Goal: Transaction & Acquisition: Obtain resource

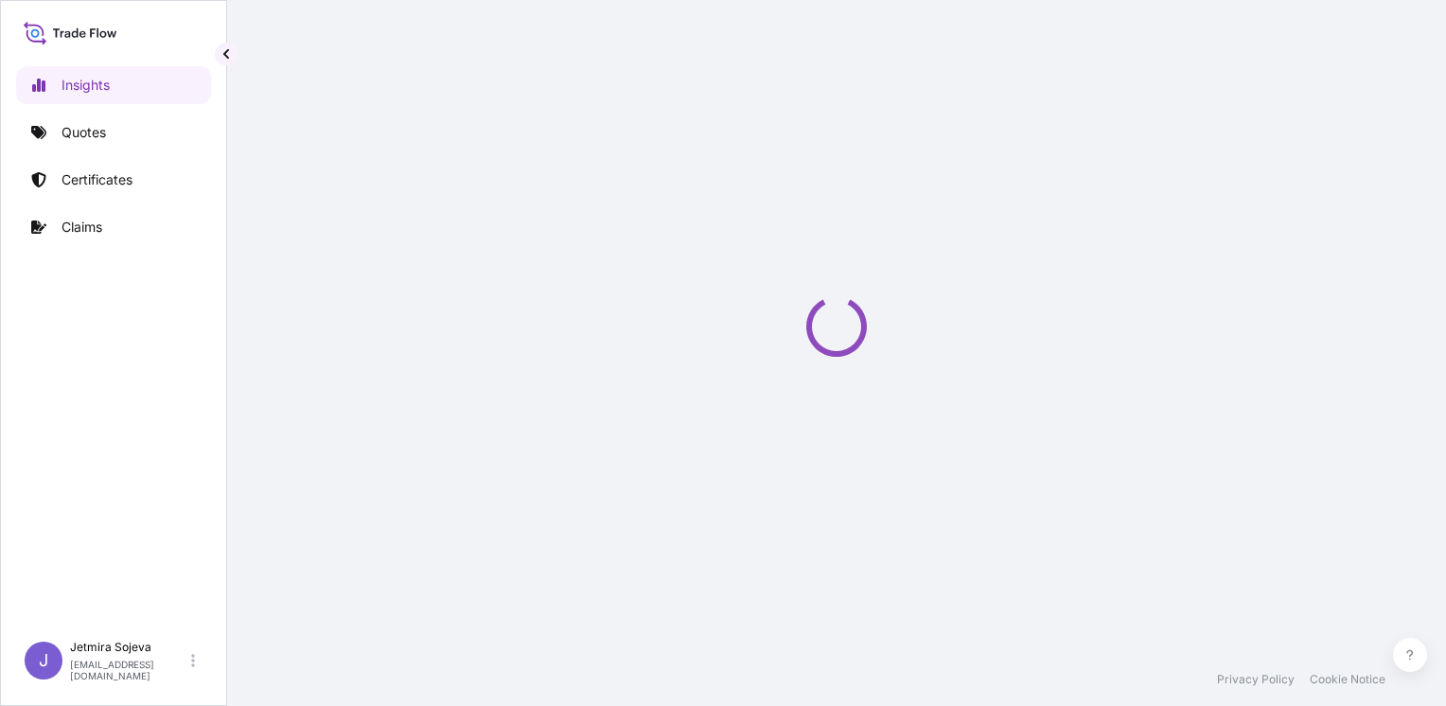
select select "2025"
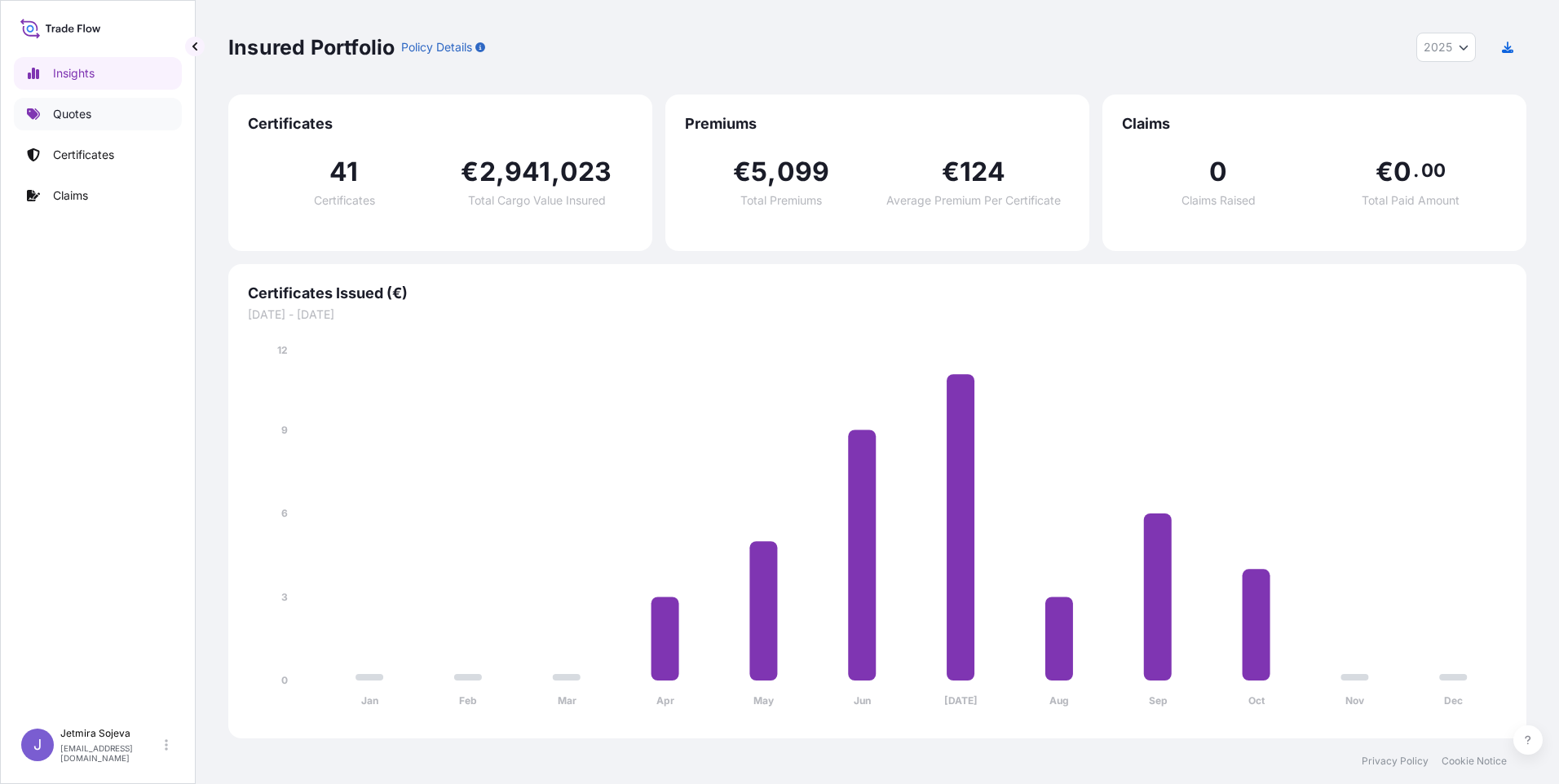
click at [86, 117] on p "Quotes" at bounding box center [72, 114] width 38 height 16
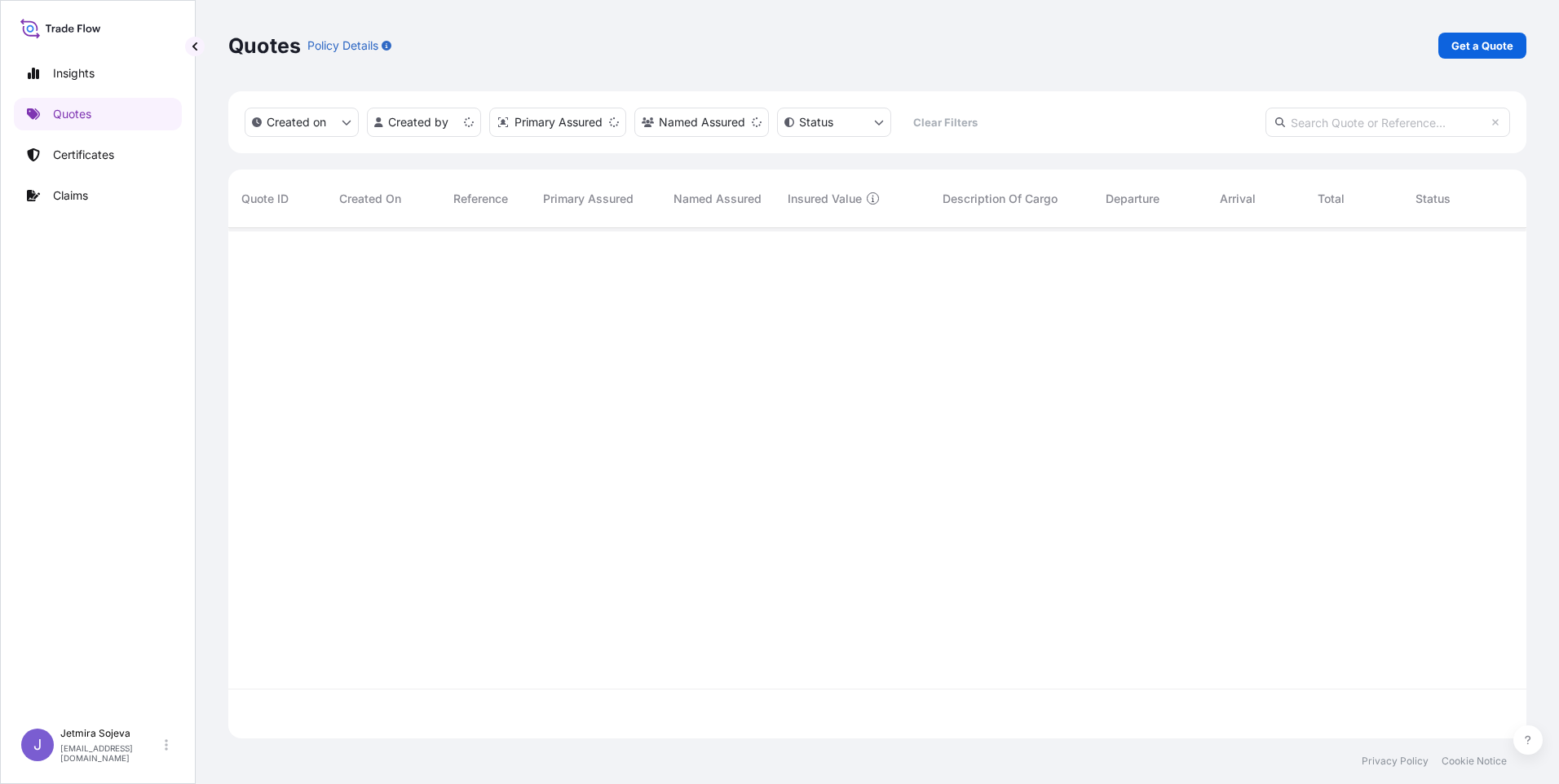
scroll to position [507, 1286]
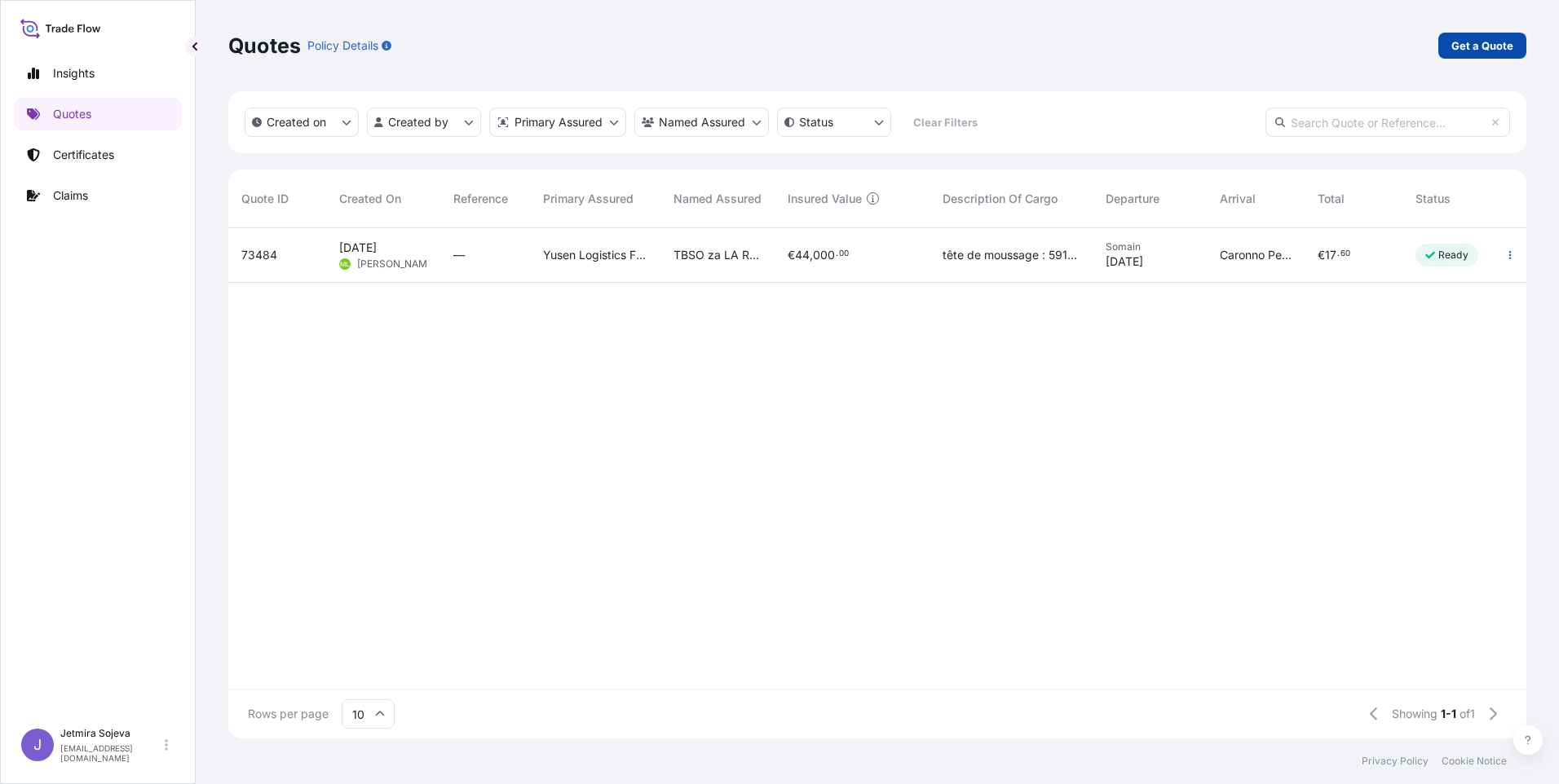
click at [1245, 44] on p "Get a Quote" at bounding box center [1483, 46] width 62 height 16
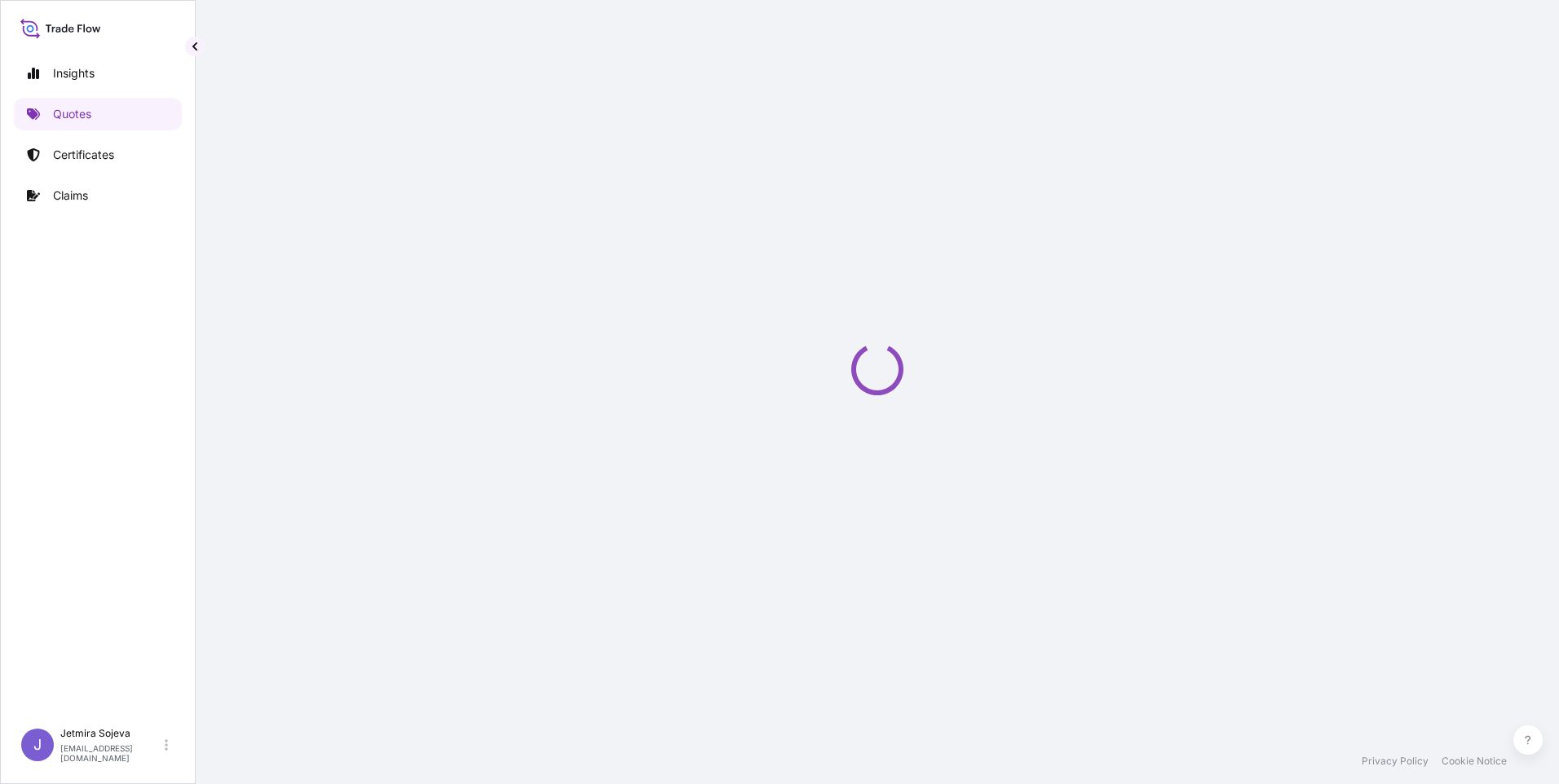
select select "Sea"
select select "21"
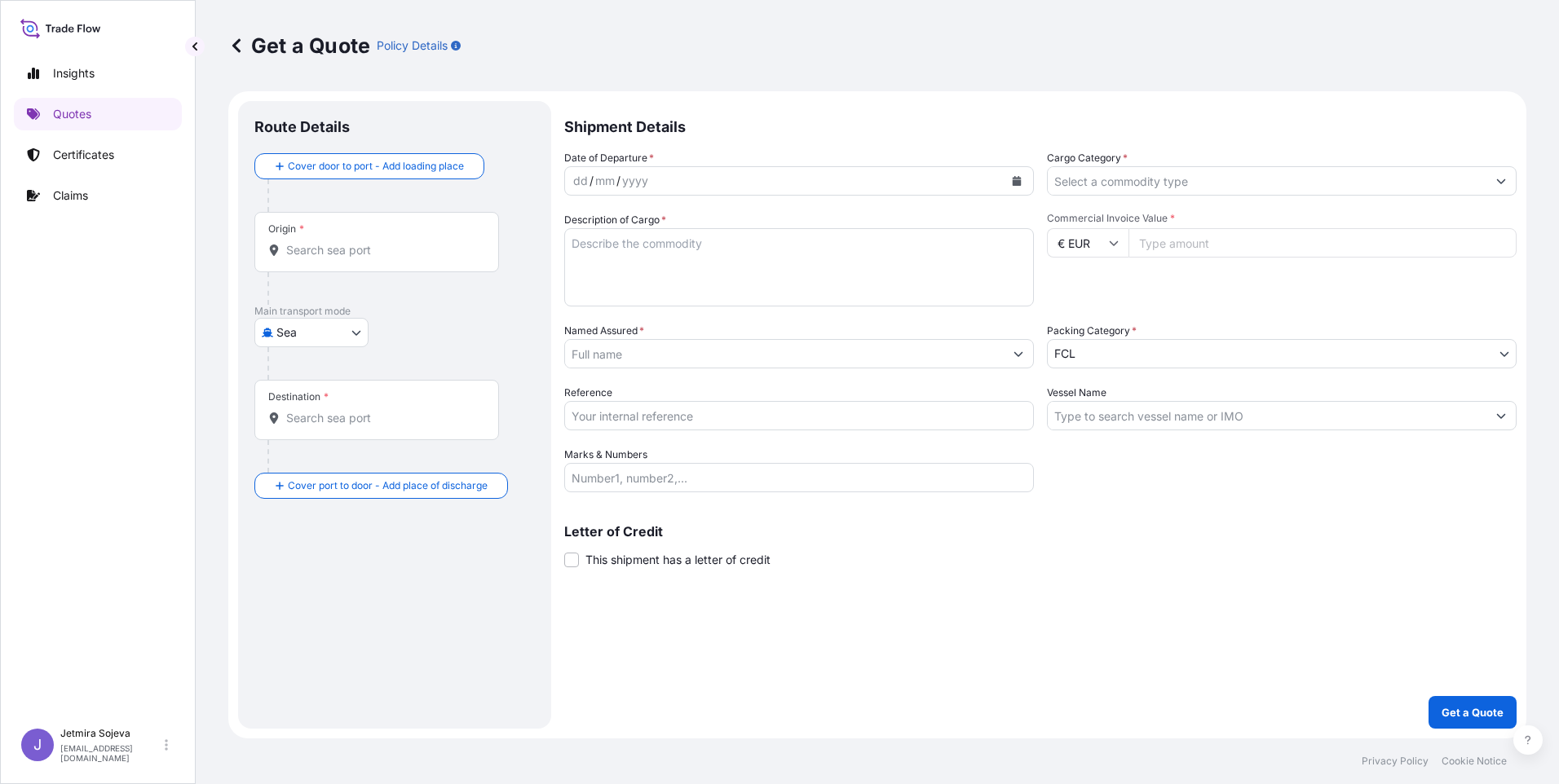
click at [362, 264] on div "Origin *" at bounding box center [377, 242] width 245 height 60
click at [362, 258] on input "Origin *" at bounding box center [382, 250] width 192 height 16
click at [394, 353] on div at bounding box center [401, 364] width 267 height 33
click at [352, 339] on body "Insights Quotes Certificates Claims J Jetmira Sojeva jetmira.sojeva@fr.yusen-lo…" at bounding box center [779, 392] width 1559 height 784
click at [326, 432] on div "Land" at bounding box center [311, 433] width 101 height 29
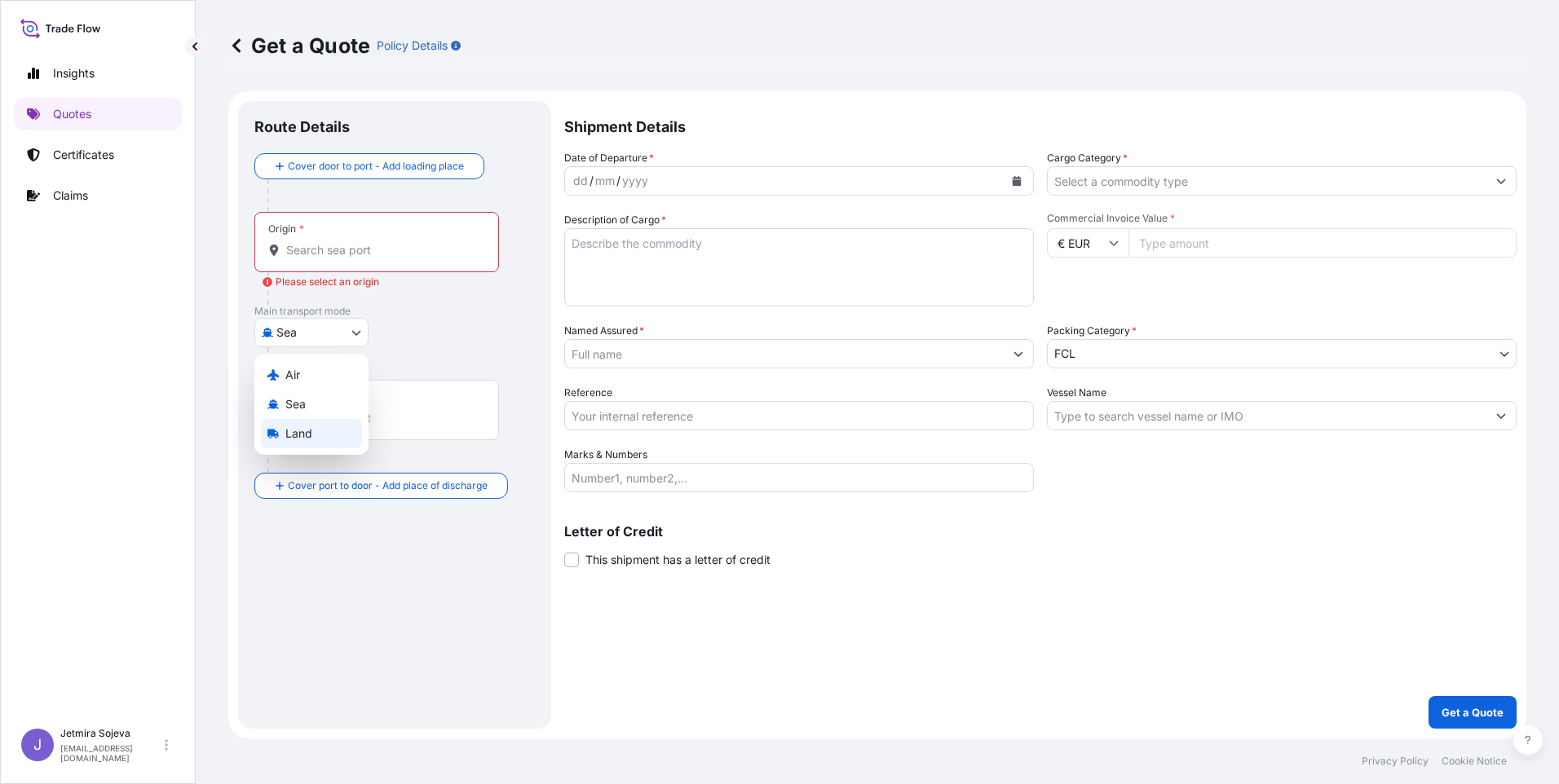
select select "Land"
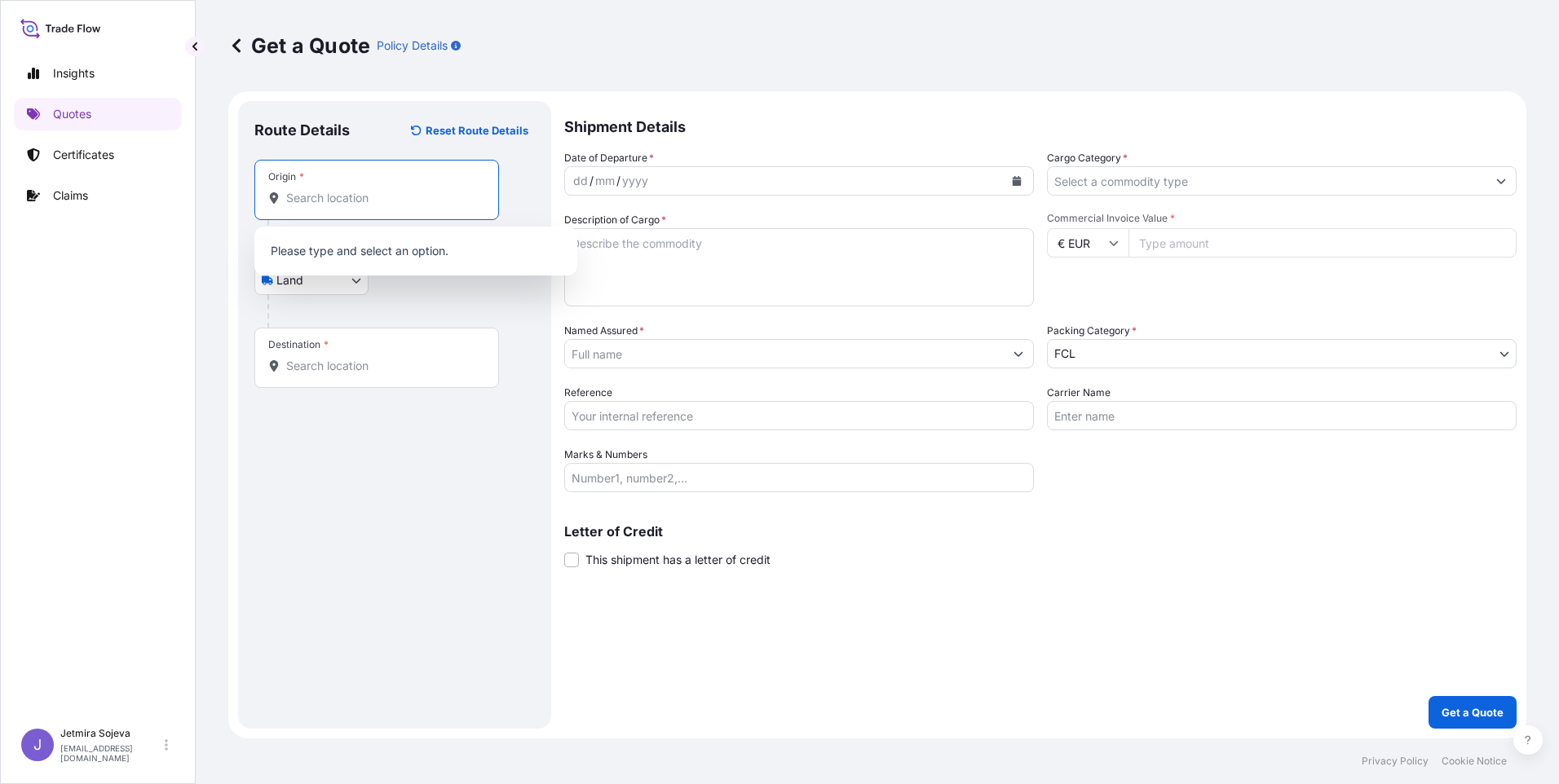
click at [310, 196] on input "Origin *" at bounding box center [382, 198] width 192 height 16
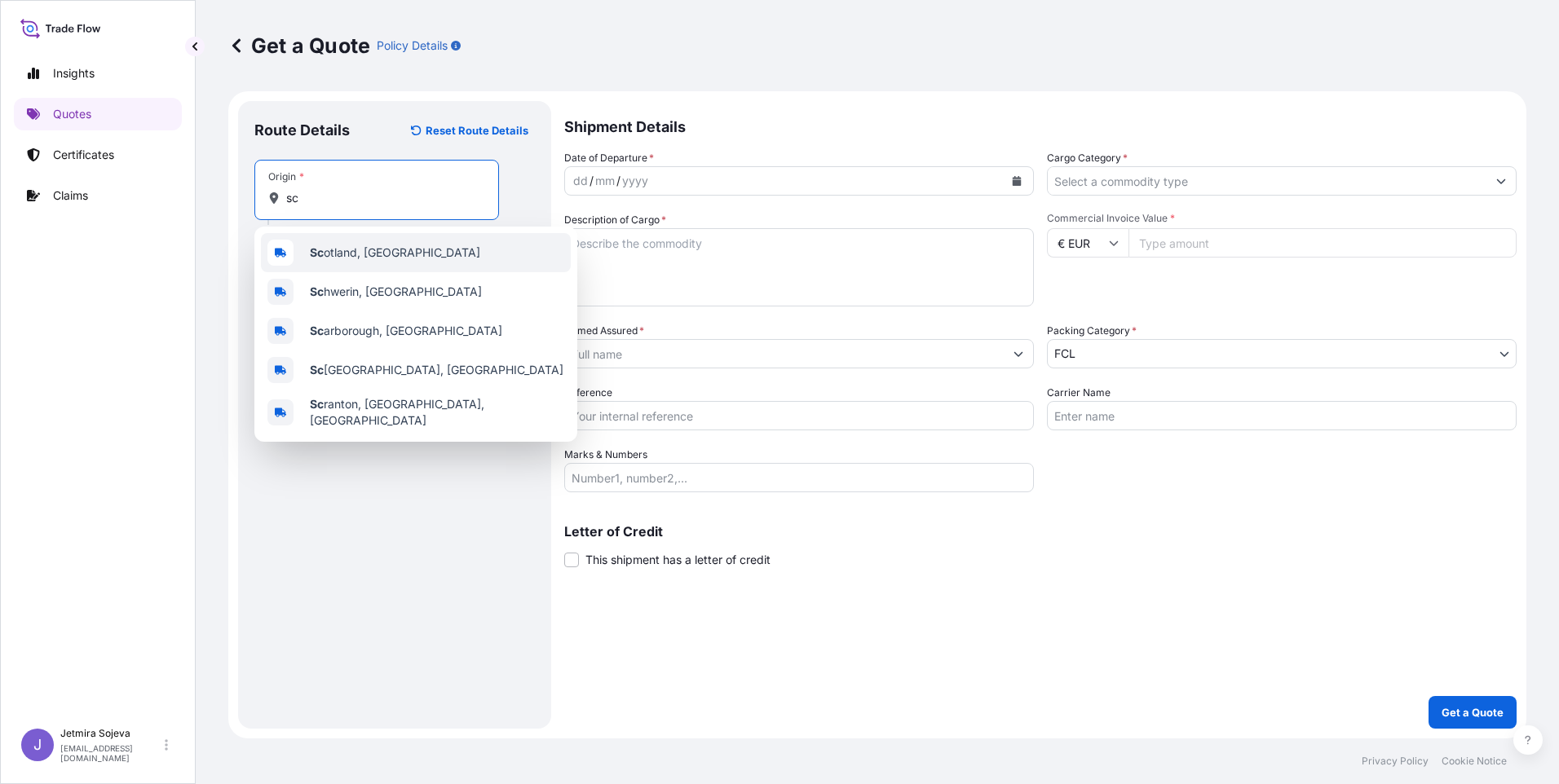
click at [358, 256] on span "Sc otland, UK" at bounding box center [396, 252] width 171 height 16
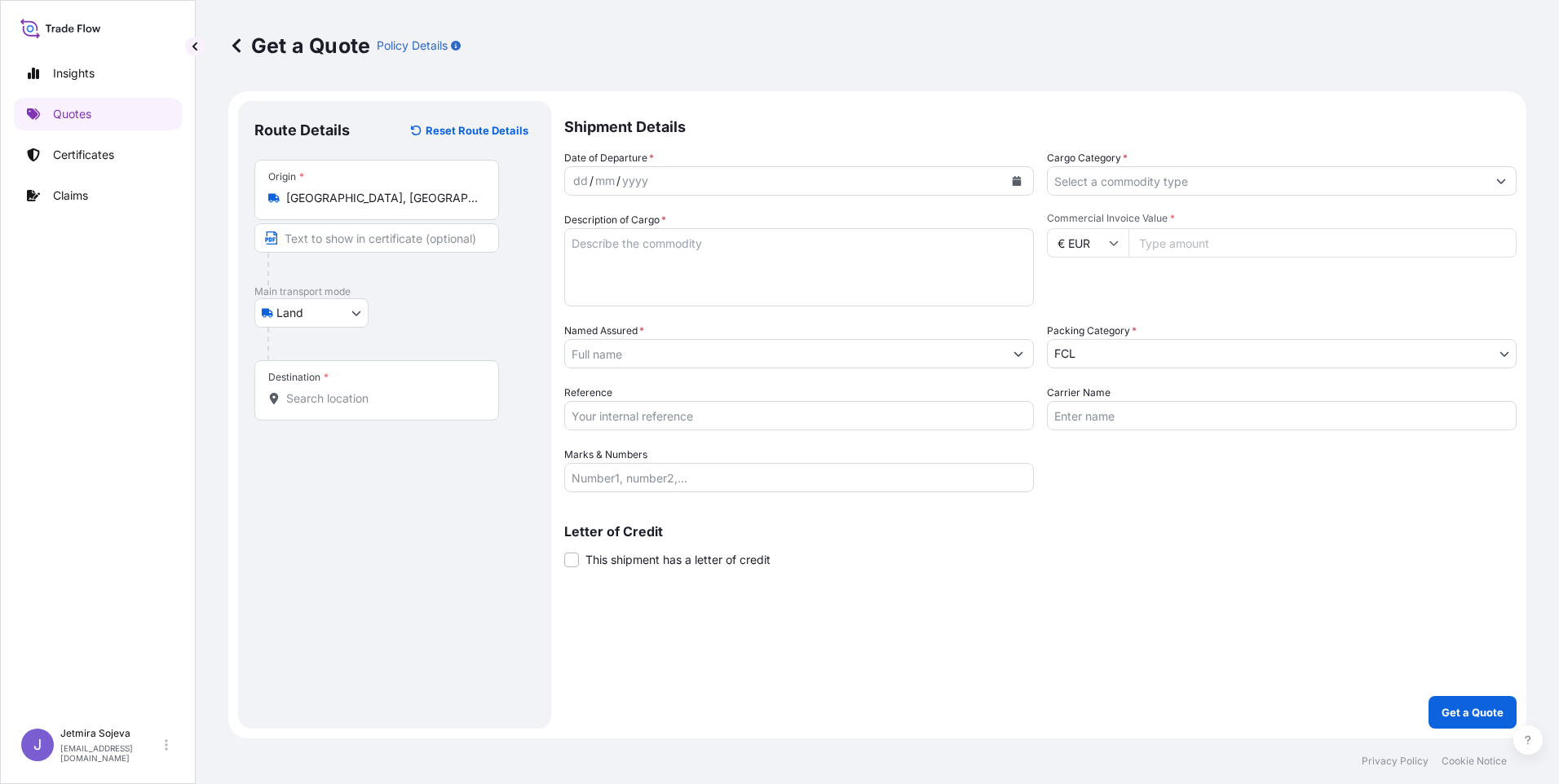
click at [415, 196] on input "Scotland, UK" at bounding box center [382, 198] width 192 height 16
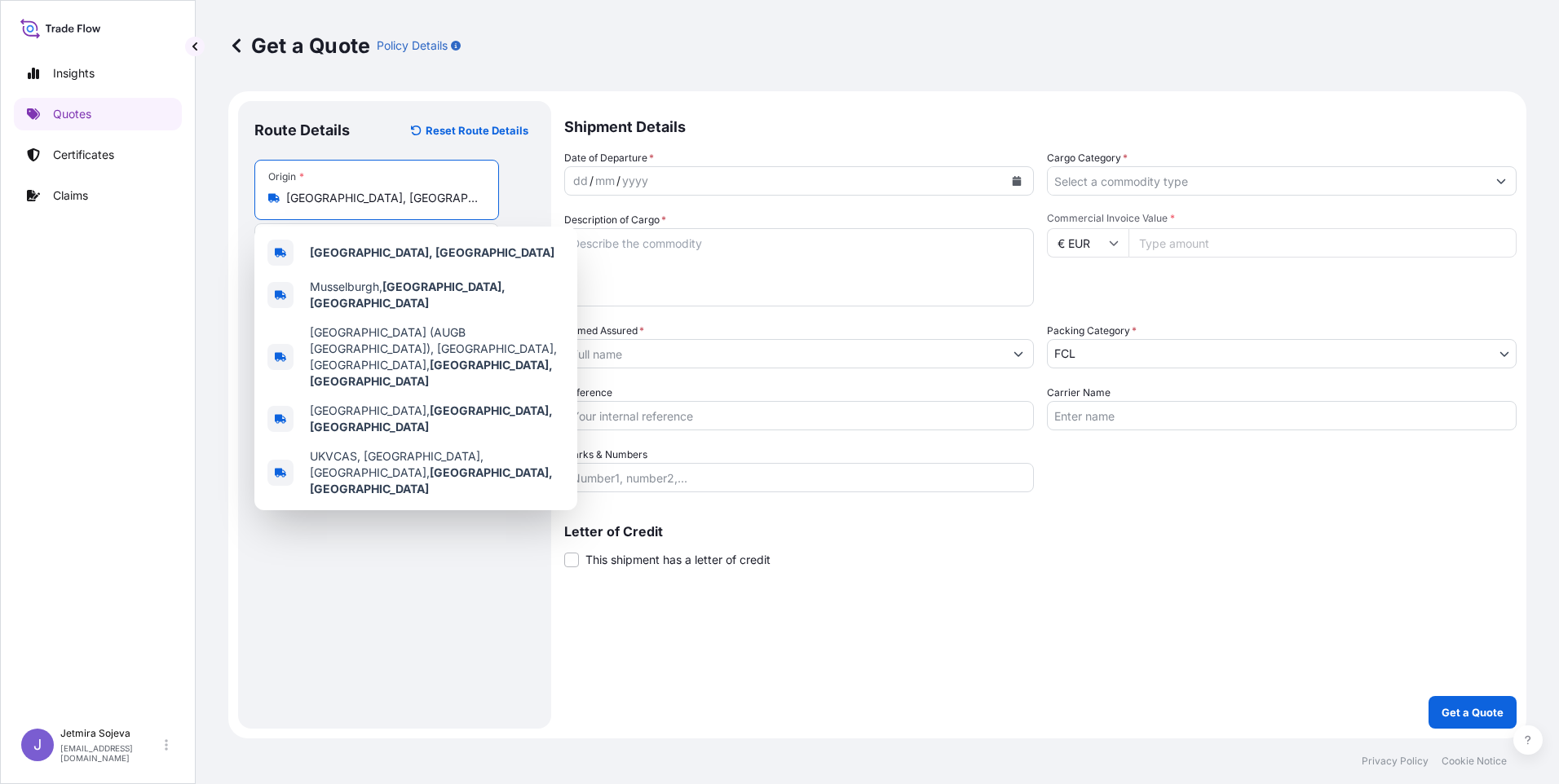
drag, startPoint x: 405, startPoint y: 196, endPoint x: 245, endPoint y: 202, distance: 160.1
click at [253, 197] on div "Route Details Reset Route Details Place of loading Road / Inland Road / Inland …" at bounding box center [394, 414] width 313 height 628
paste input "outh Ayrshire, KA9 2SA"
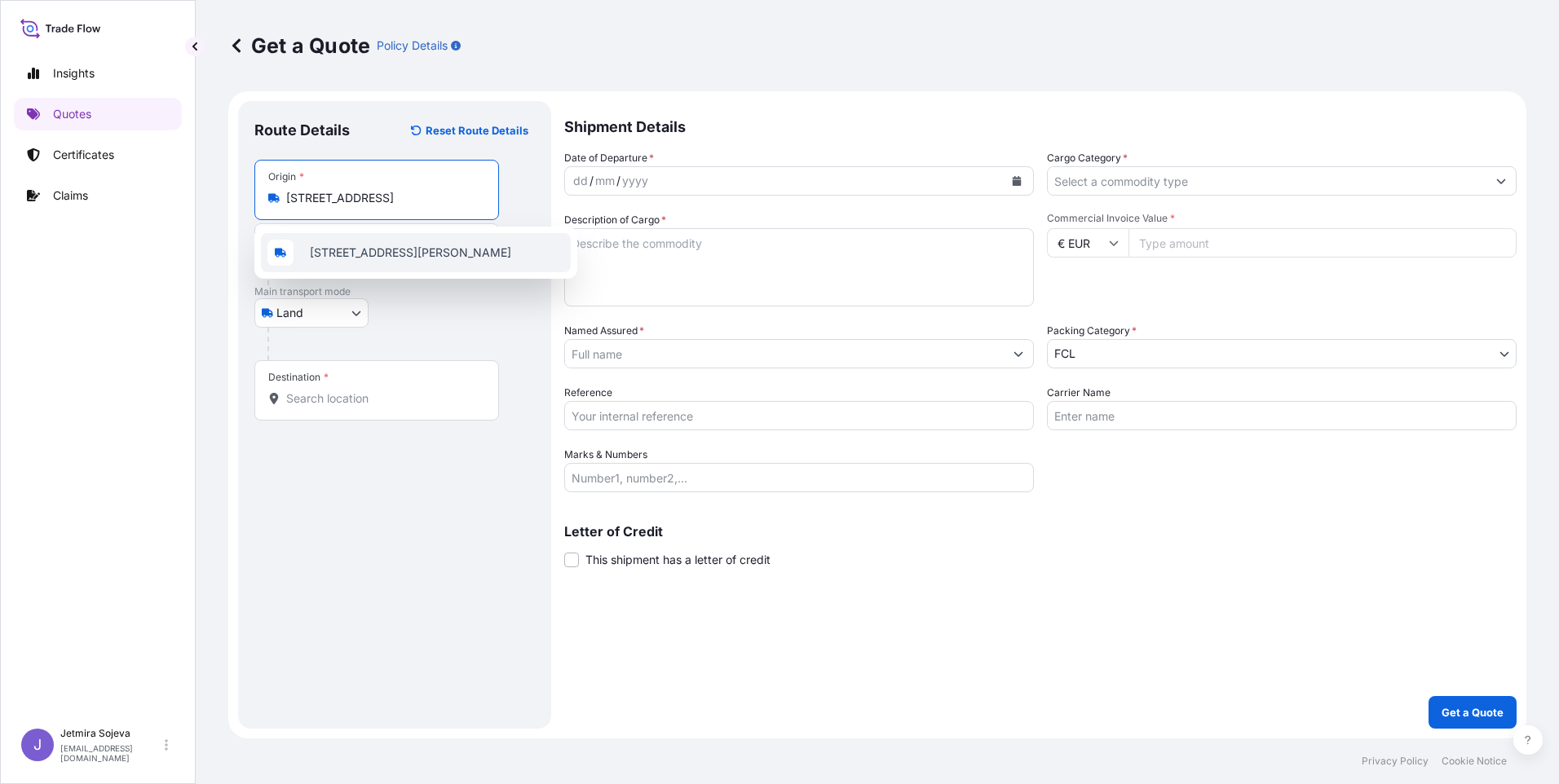
click at [402, 261] on span "Dow Avenue, Monkton, Prestwick, South Ayrshire KA9 2SA, UK" at bounding box center [411, 252] width 202 height 16
type input "Dow Avenue, Monkton, Prestwick, South Ayrshire KA9 2SA, UK"
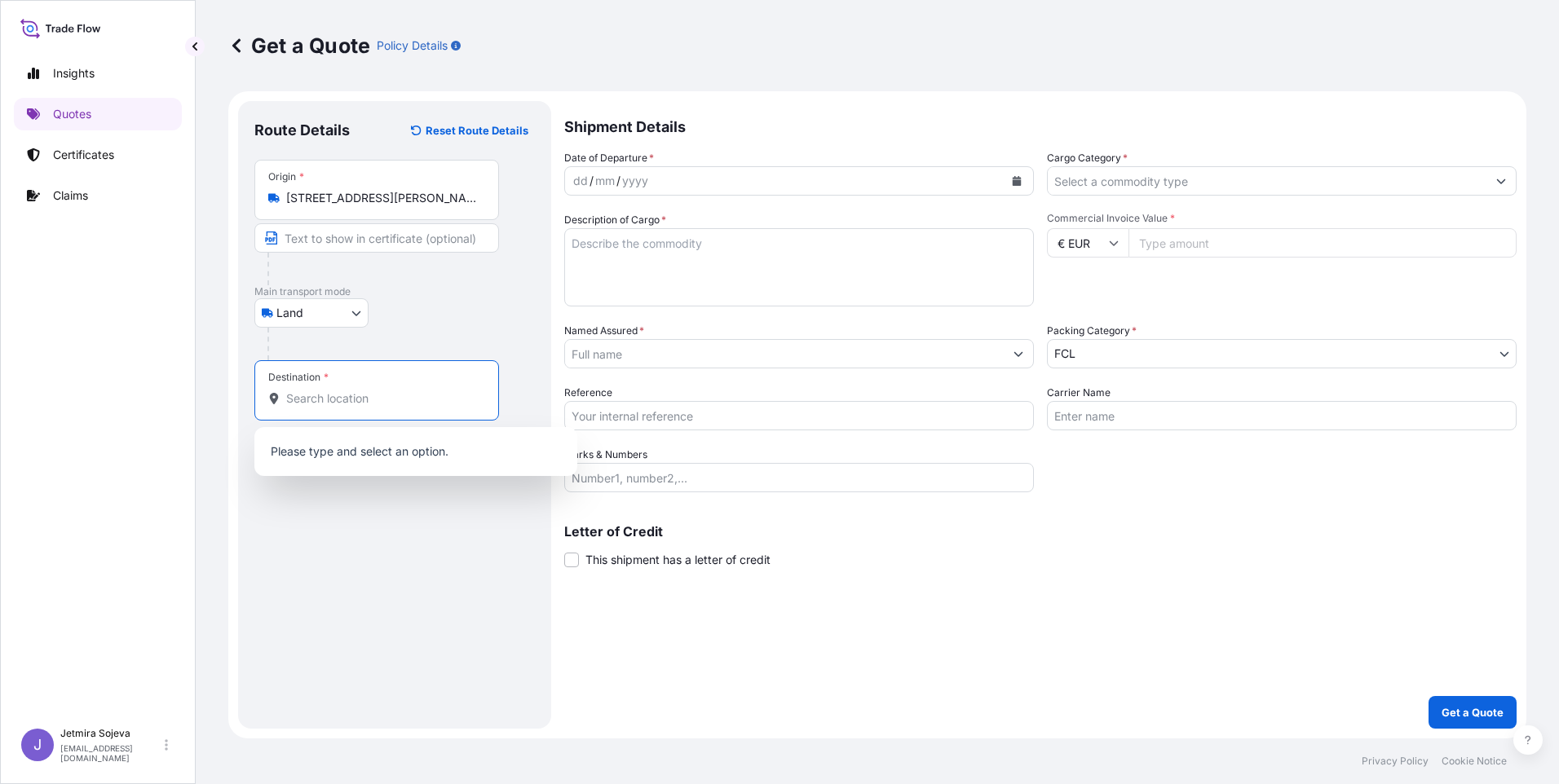
click at [307, 401] on input "Destination *" at bounding box center [382, 398] width 192 height 16
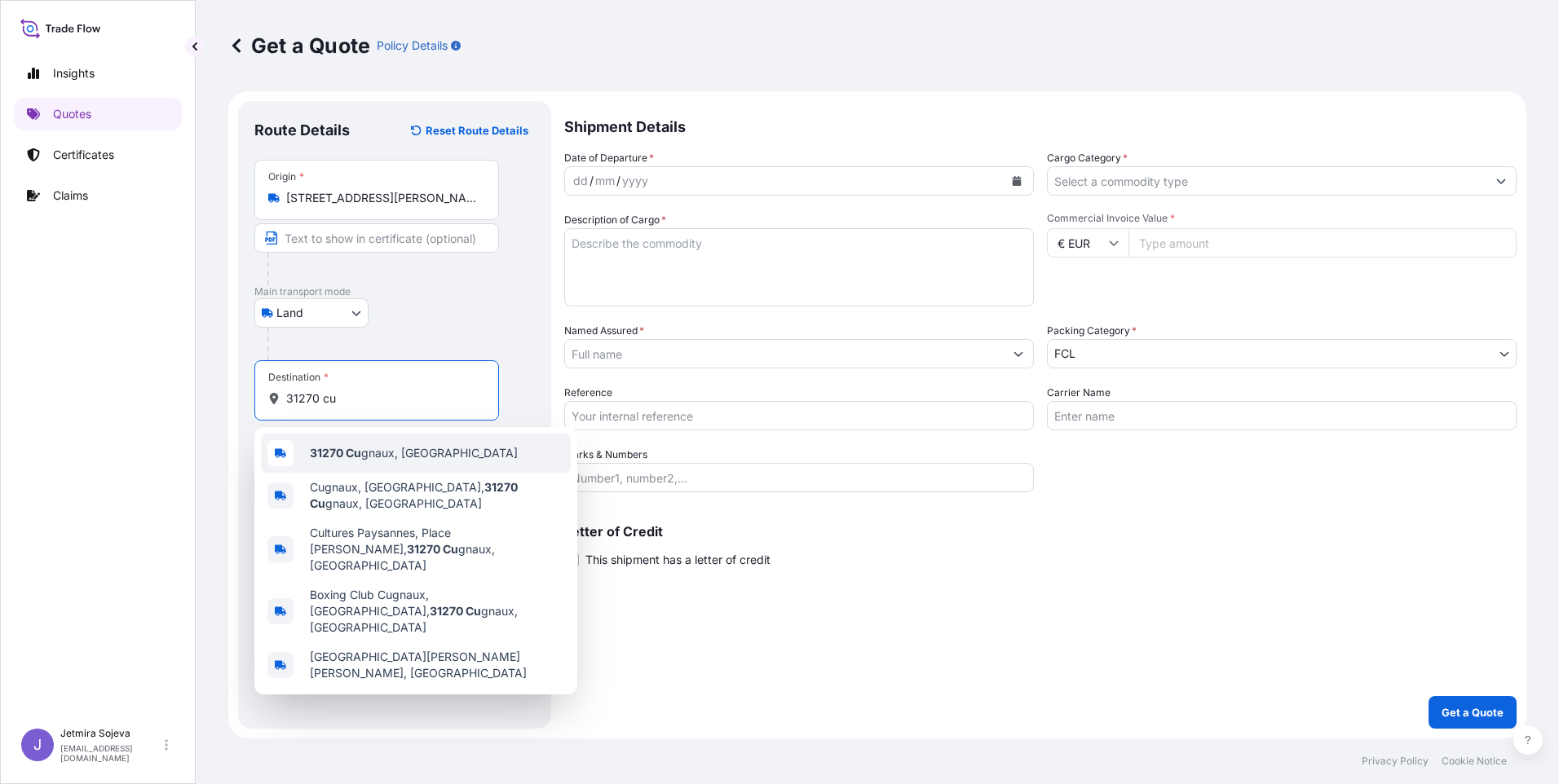
click at [391, 458] on span "31270 Cu gnaux, France" at bounding box center [414, 453] width 208 height 16
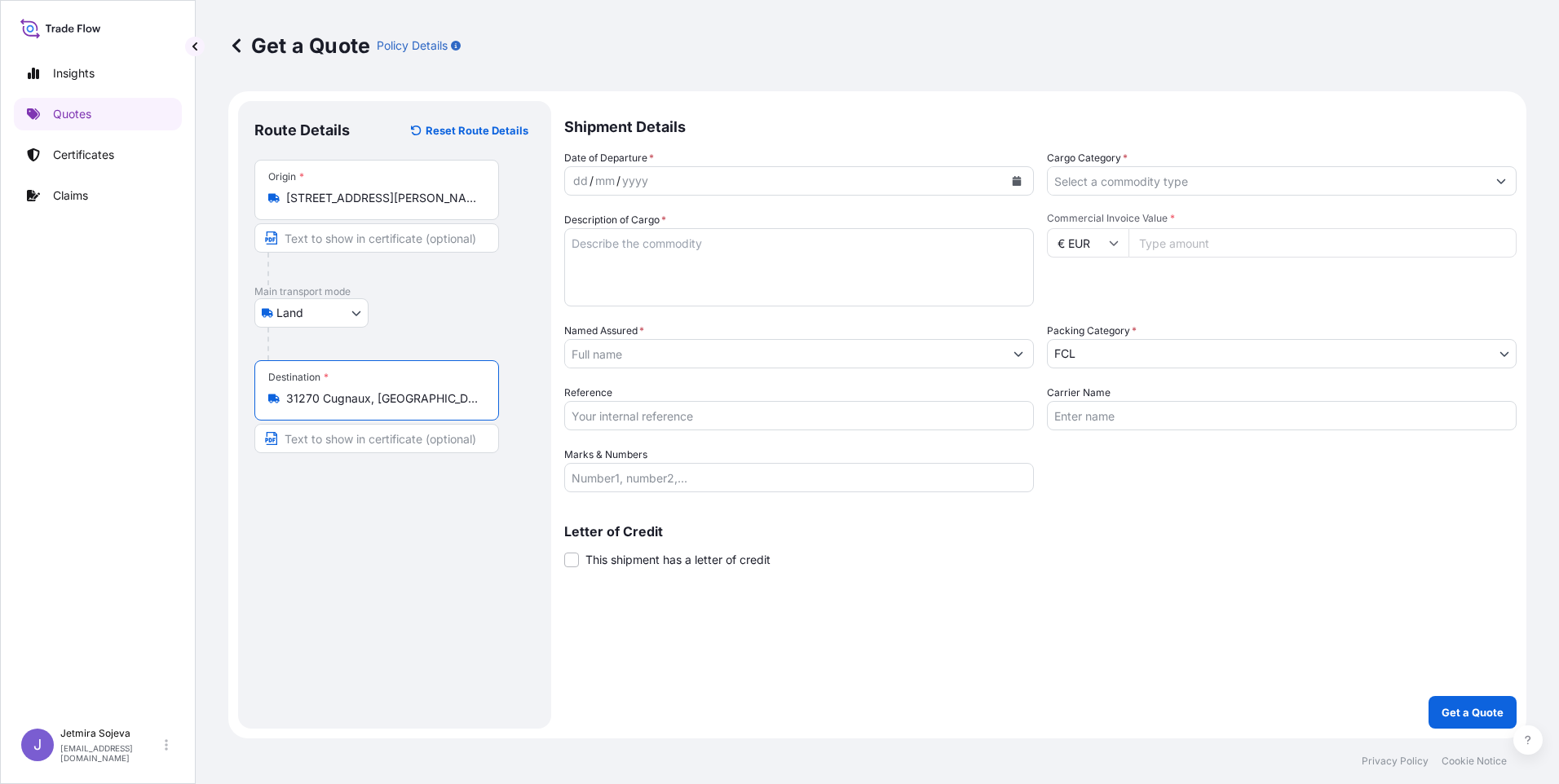
type input "31270 Cugnaux, France"
click at [807, 175] on div "dd / mm / yyyy" at bounding box center [784, 181] width 439 height 29
click at [1016, 181] on icon "Calendar" at bounding box center [1017, 180] width 9 height 9
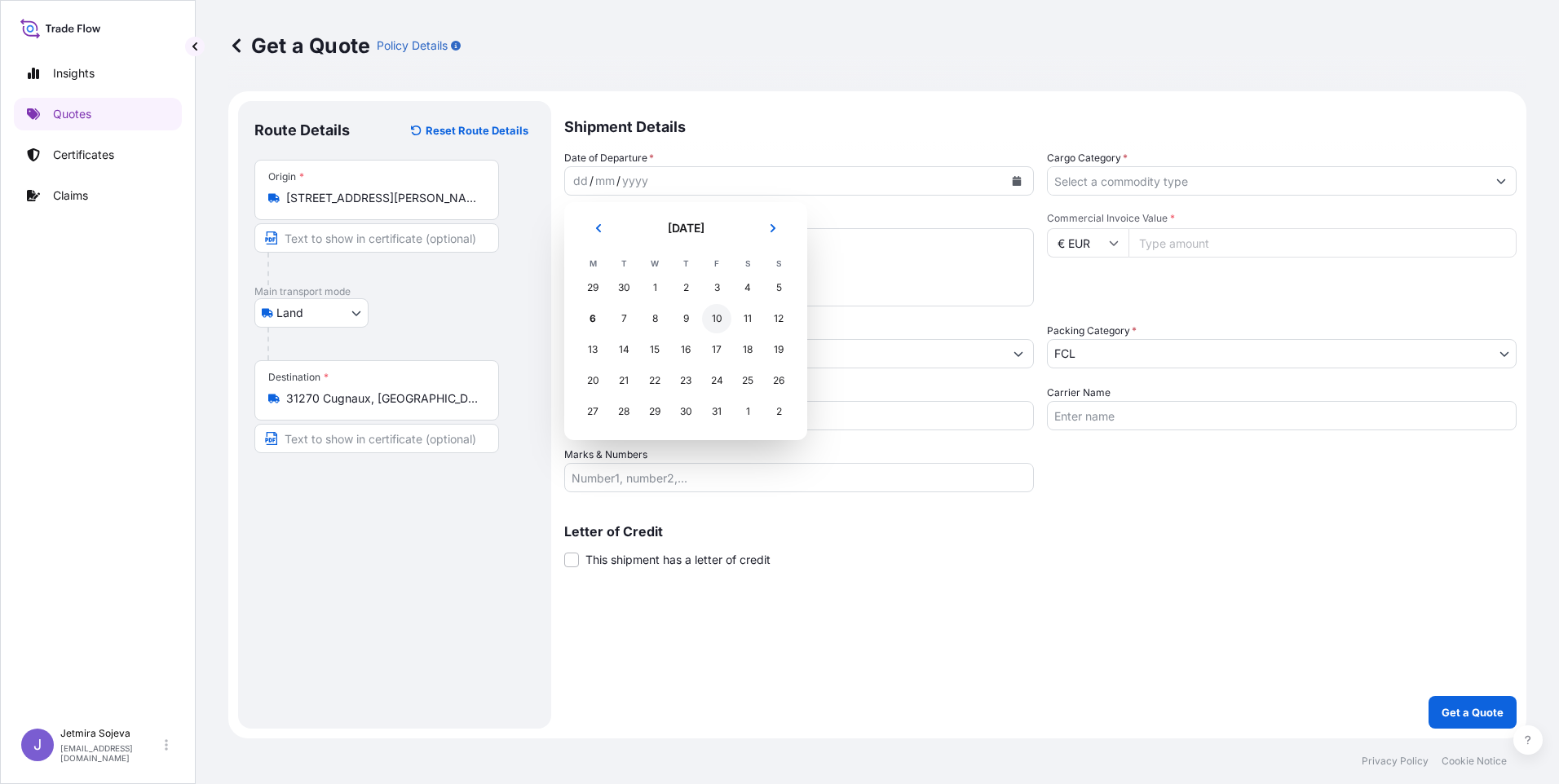
click at [714, 325] on div "10" at bounding box center [717, 319] width 29 height 29
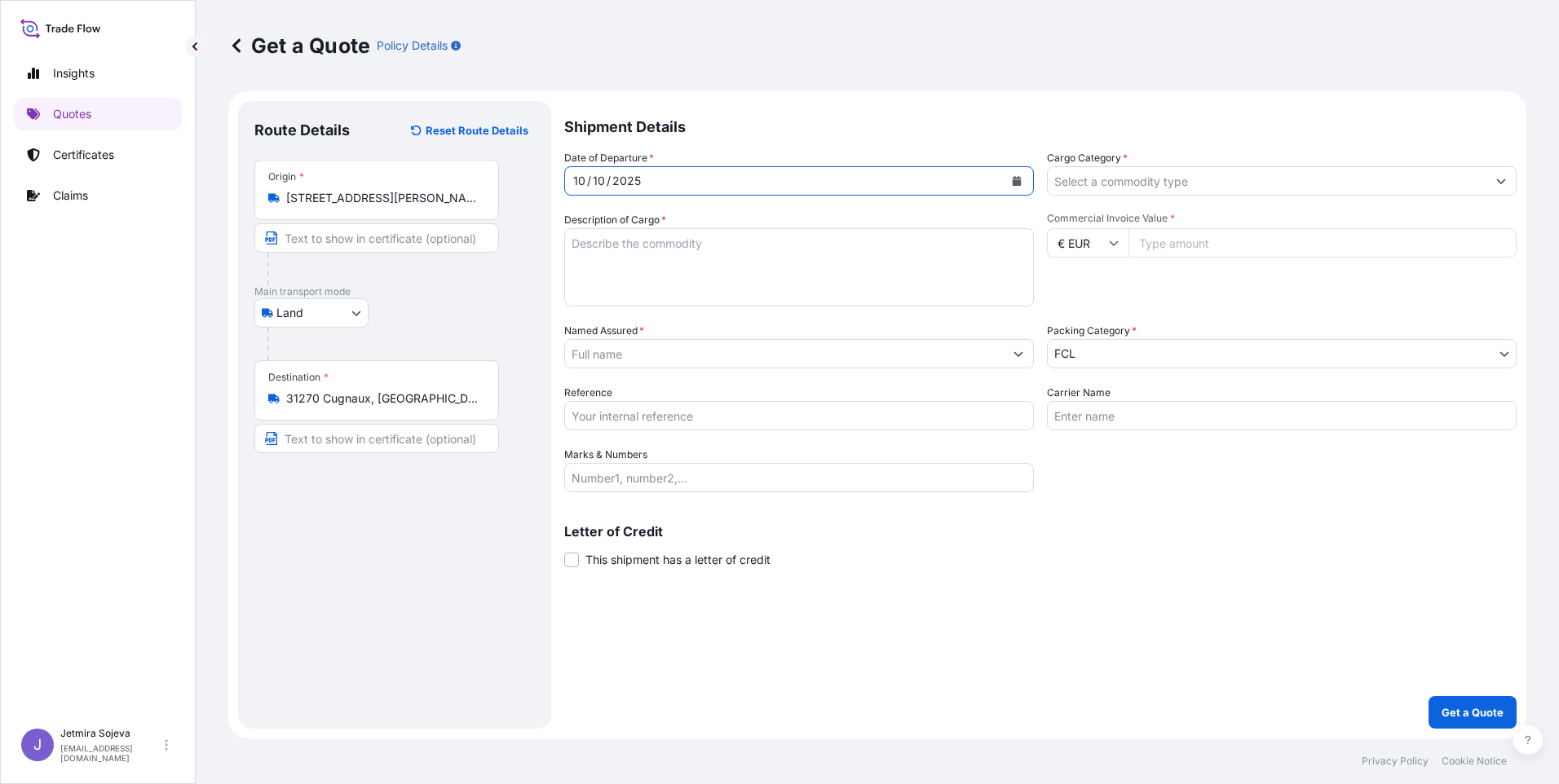
click at [1016, 179] on icon "Calendar" at bounding box center [1016, 180] width 9 height 9
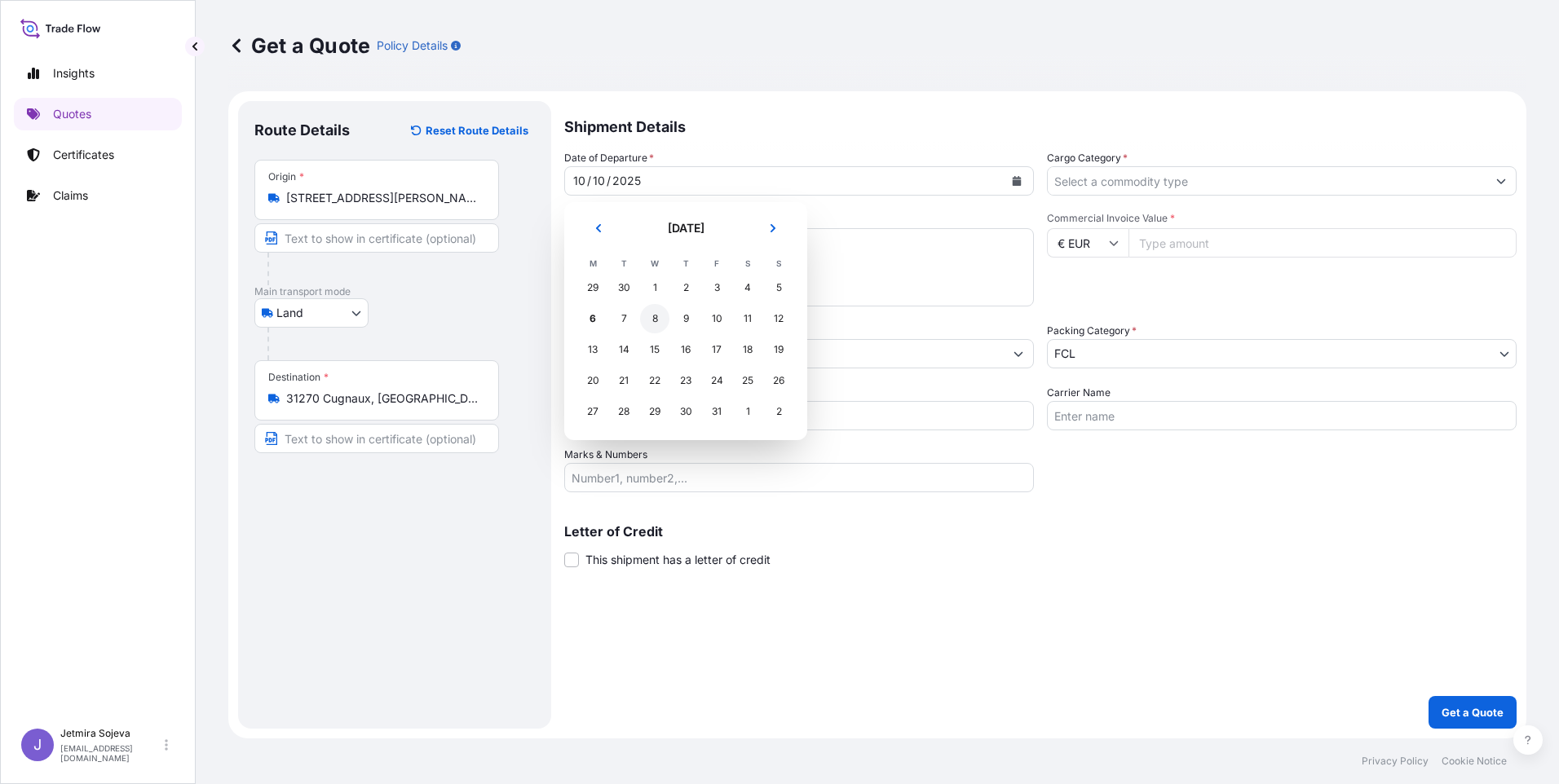
click at [653, 323] on div "8" at bounding box center [655, 319] width 29 height 29
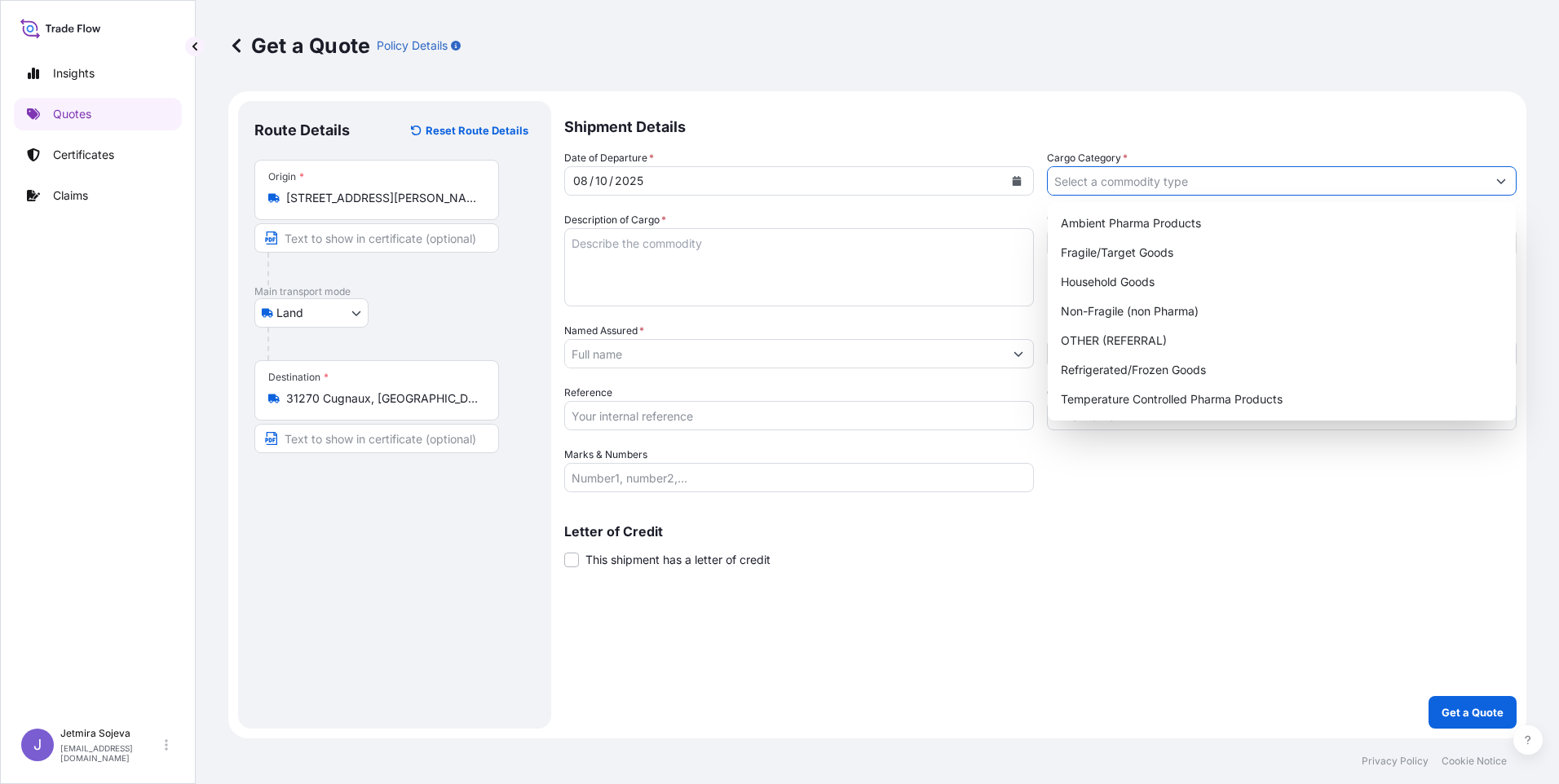
click at [1173, 183] on input "Cargo Category *" at bounding box center [1267, 181] width 439 height 29
click at [1179, 342] on div "OTHER (REFERRAL)" at bounding box center [1282, 341] width 455 height 29
type input "OTHER (REFERRAL)"
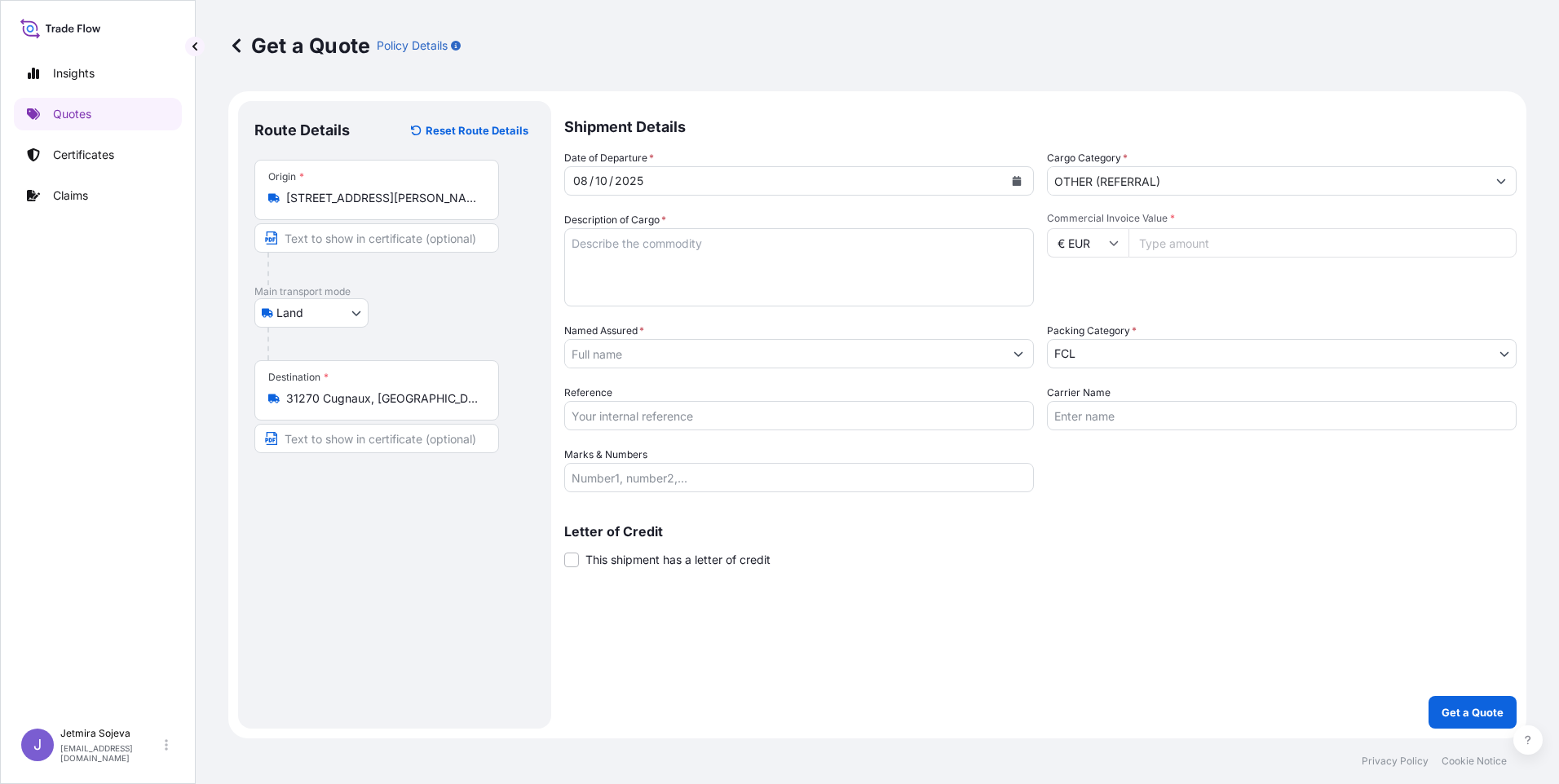
click at [1207, 246] on input "Commercial Invoice Value *" at bounding box center [1323, 243] width 388 height 29
click at [1160, 248] on input "2000000" at bounding box center [1323, 243] width 388 height 29
type input "200000"
click at [1094, 240] on input "€ EUR" at bounding box center [1088, 243] width 82 height 29
click at [1102, 355] on div "$ USD" at bounding box center [1088, 357] width 68 height 31
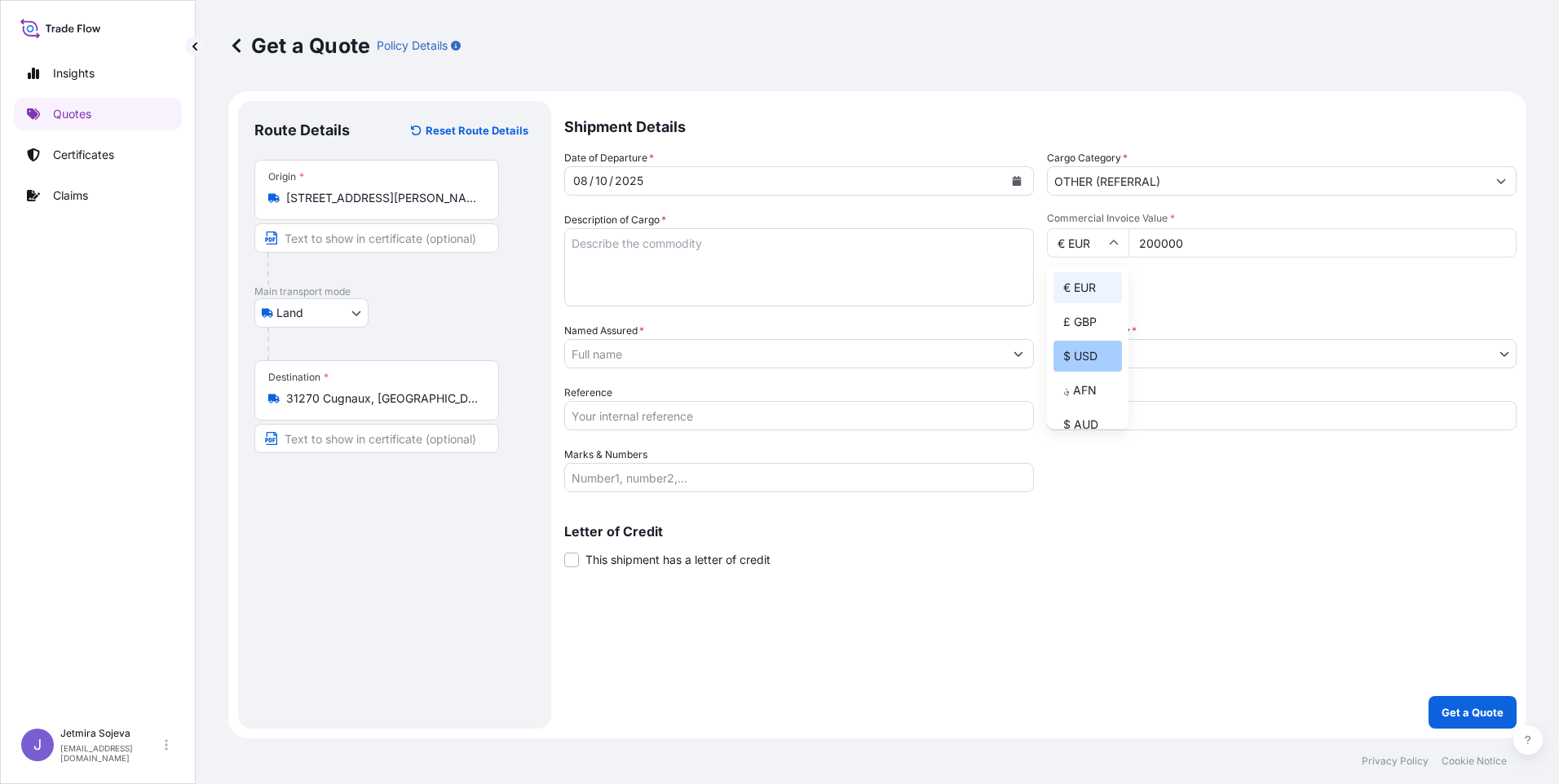
type input "$ USD"
click at [831, 284] on textarea "Description of Cargo *" at bounding box center [799, 267] width 470 height 78
drag, startPoint x: 664, startPoint y: 267, endPoint x: 613, endPoint y: 277, distance: 52.0
click at [663, 267] on textarea "aerospace" at bounding box center [799, 267] width 470 height 78
click at [736, 253] on textarea "aerospace" at bounding box center [799, 267] width 470 height 78
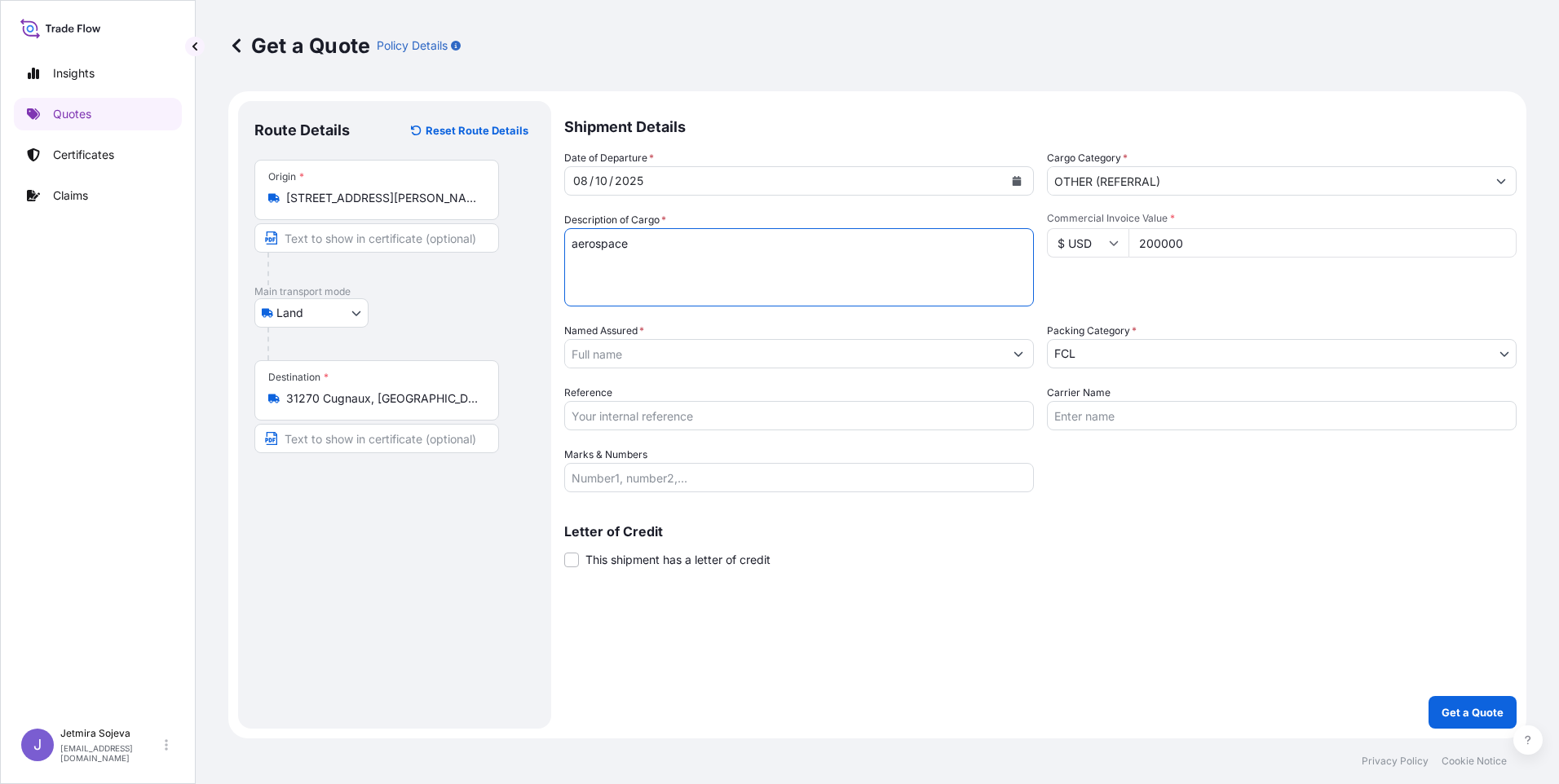
paste textarea "210x200x170cms @ 400kgs"
type textarea "aerospace 210x200x170cms @ 400kgs"
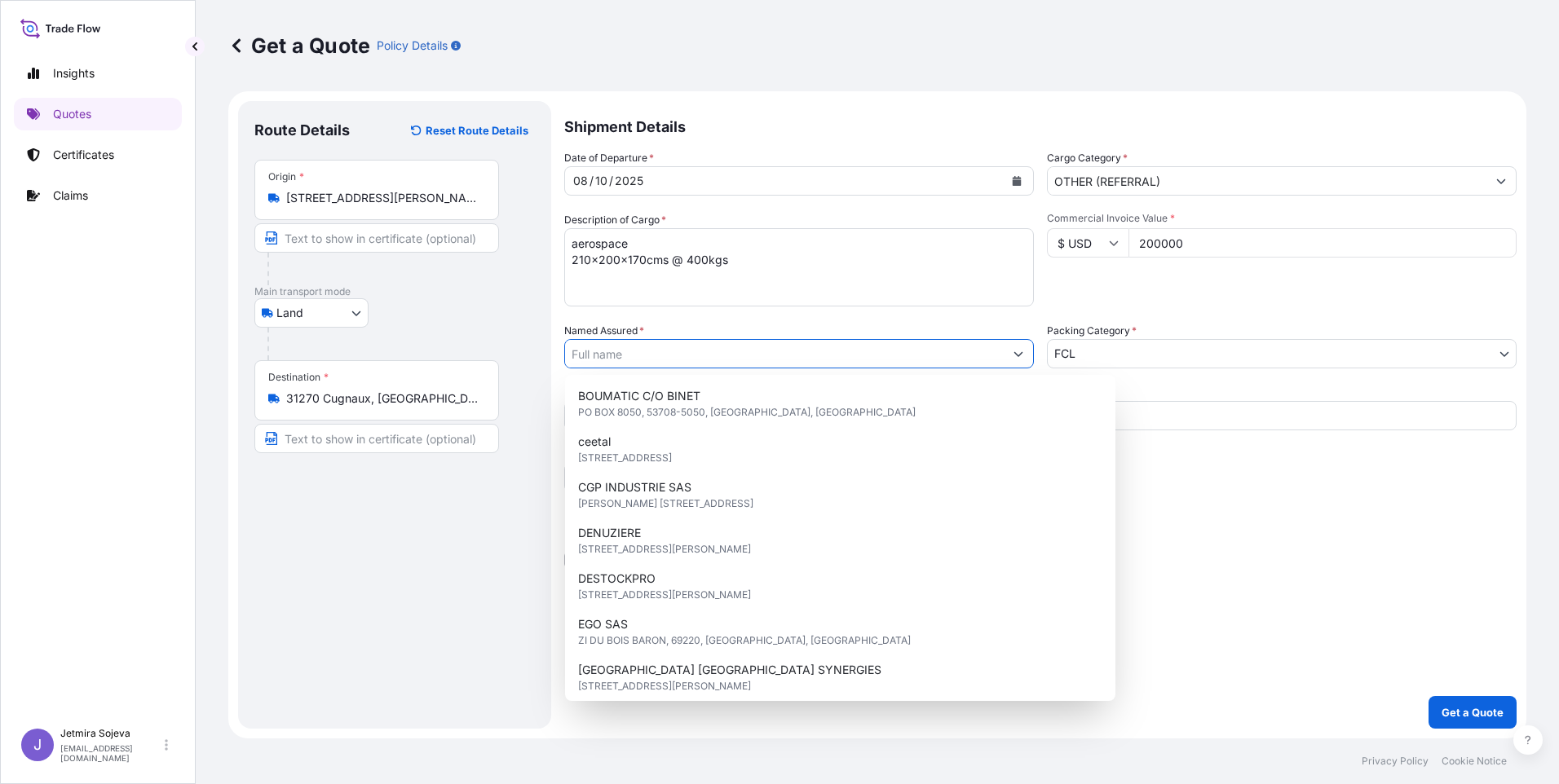
click at [622, 353] on input "Named Assured *" at bounding box center [784, 354] width 439 height 29
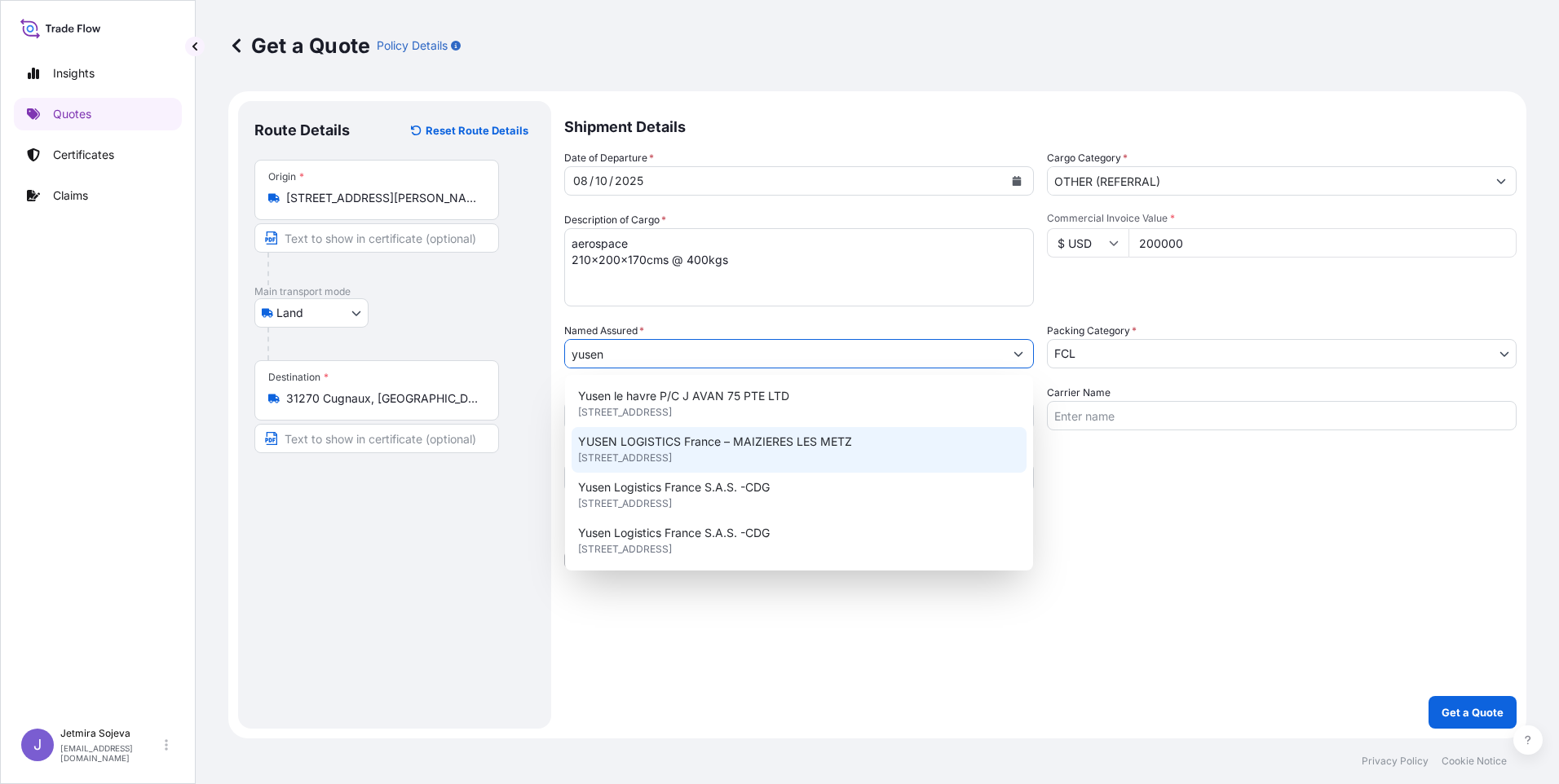
click at [672, 452] on span "69 route de Thionville, 57280, MAIZIERES LES METZ, FRANCE" at bounding box center [625, 457] width 94 height 16
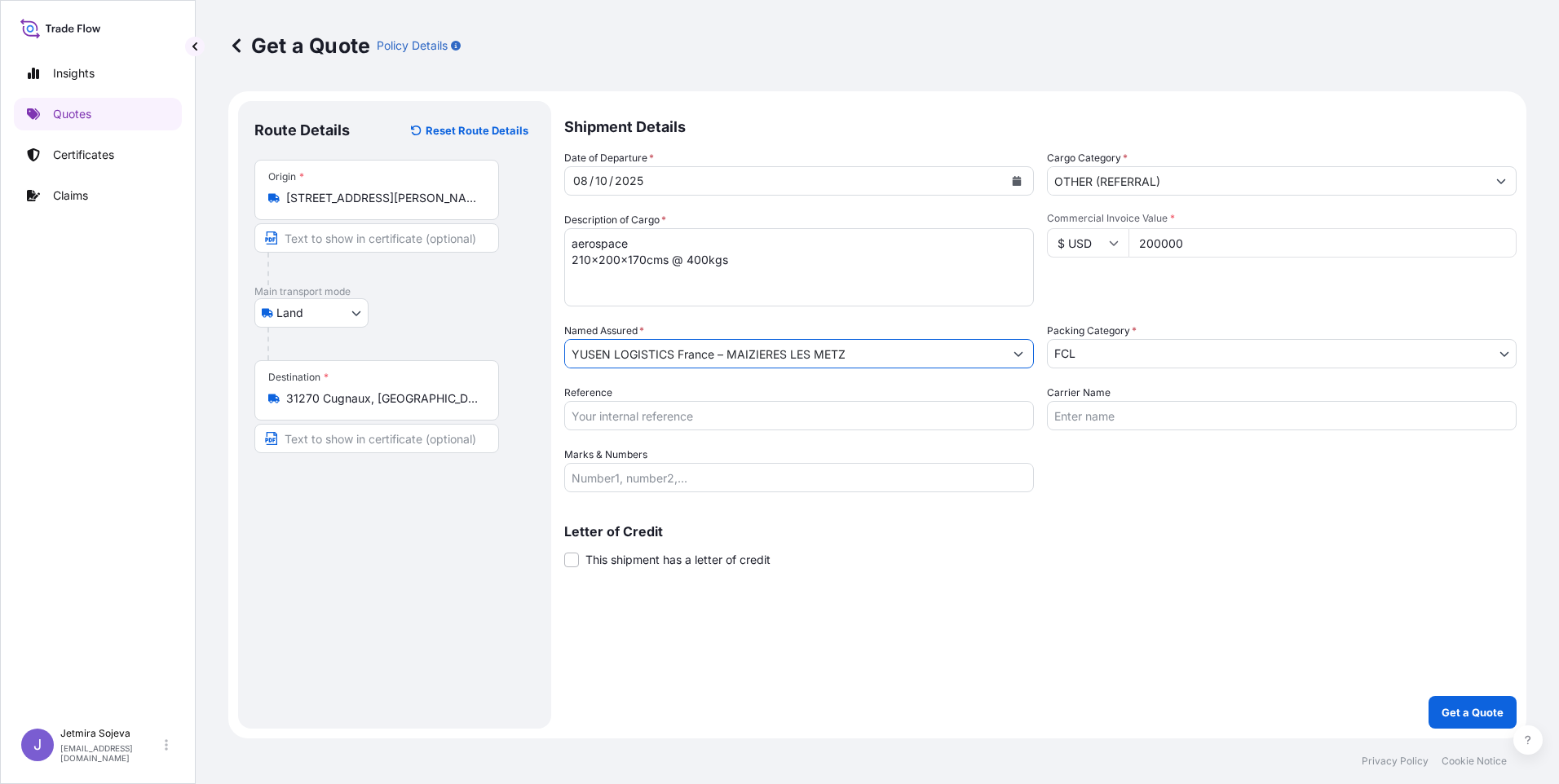
type input "YUSEN LOGISTICS France – MAIZIERES LES METZ"
click at [1091, 358] on body "4 options available. 0 options available. 4 options available. Insights Quotes …" at bounding box center [779, 392] width 1559 height 784
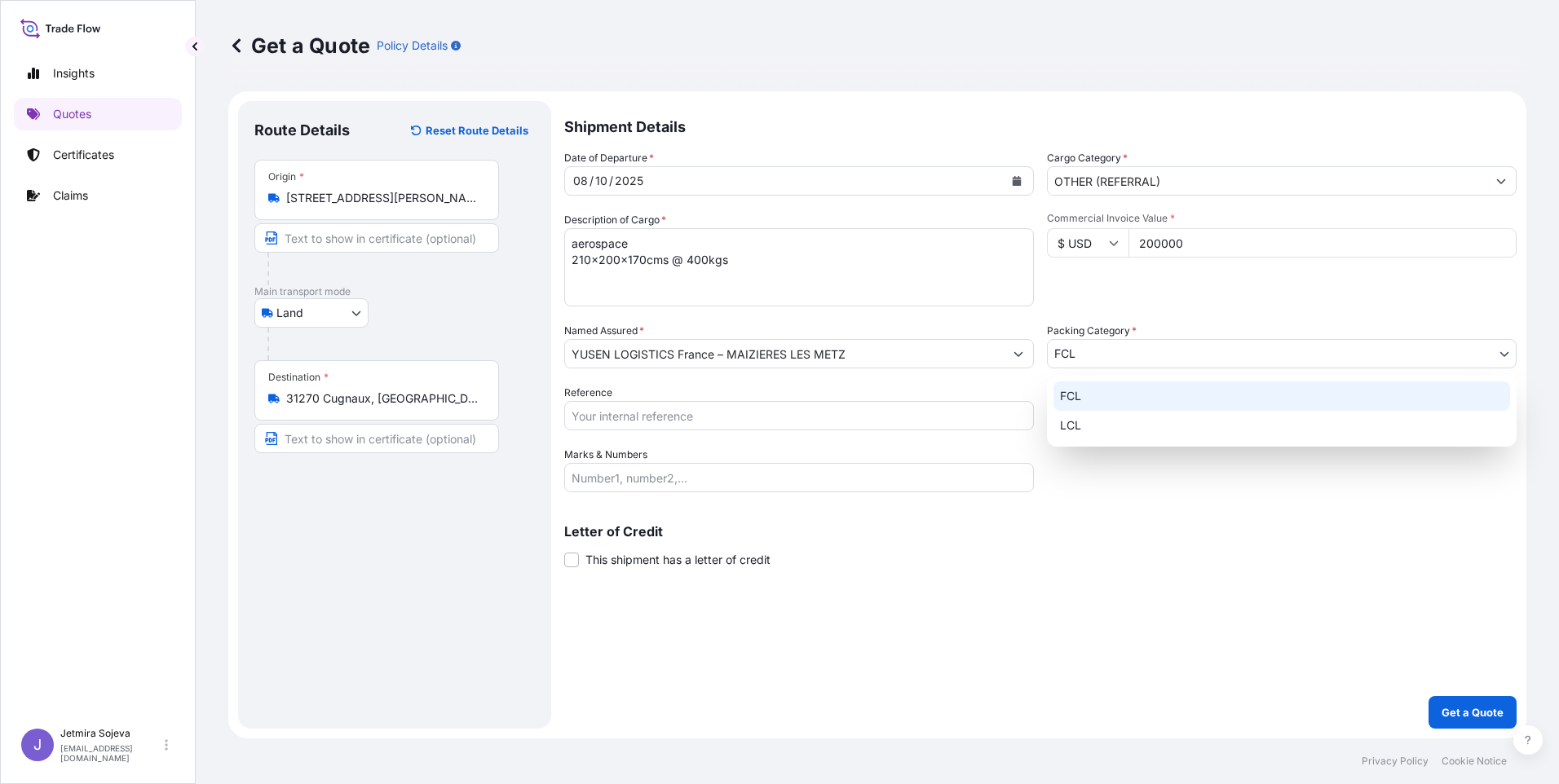
click at [1093, 396] on div "FCL" at bounding box center [1282, 396] width 457 height 29
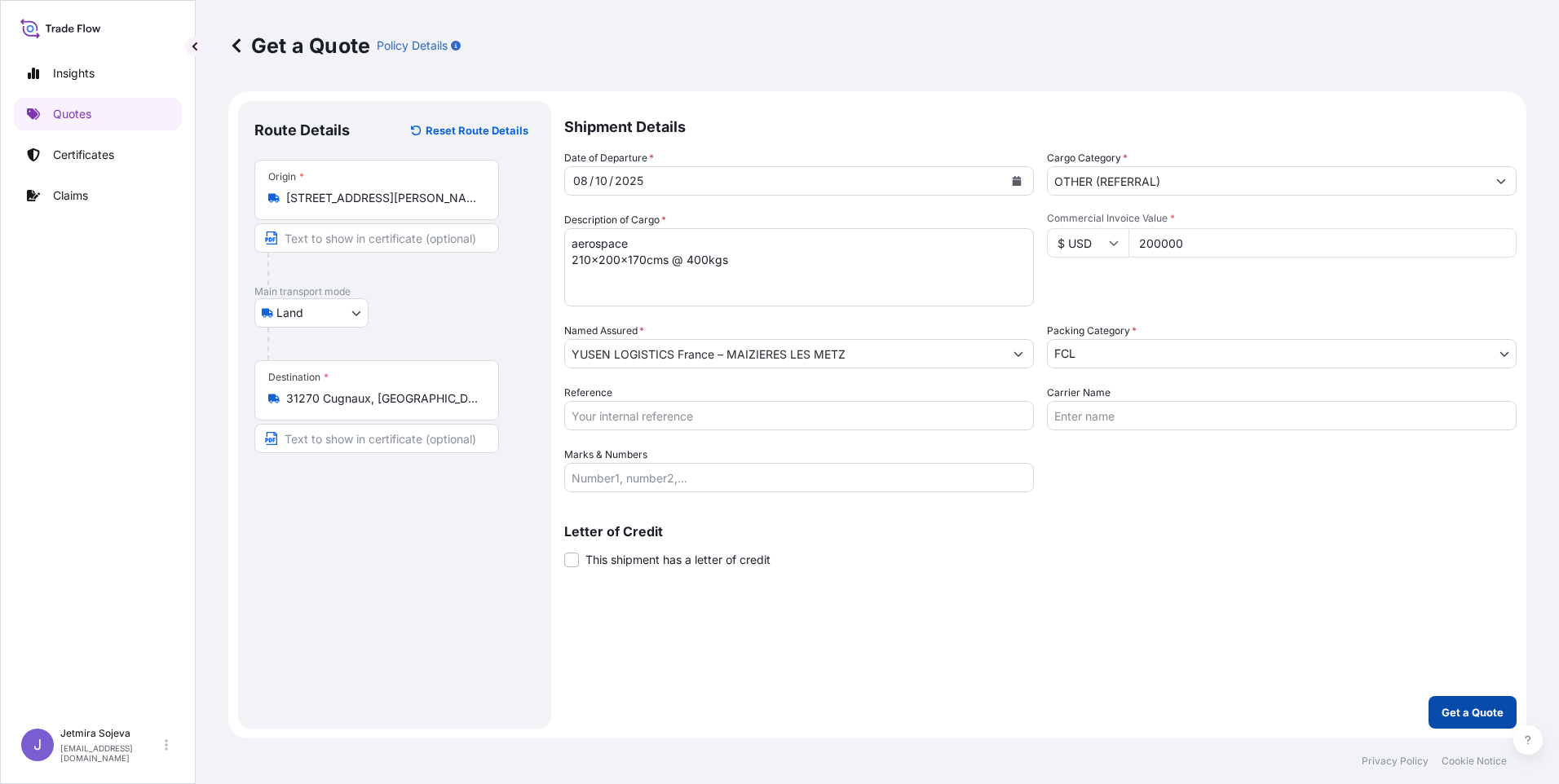
click at [1245, 607] on p "Get a Quote" at bounding box center [1473, 712] width 62 height 16
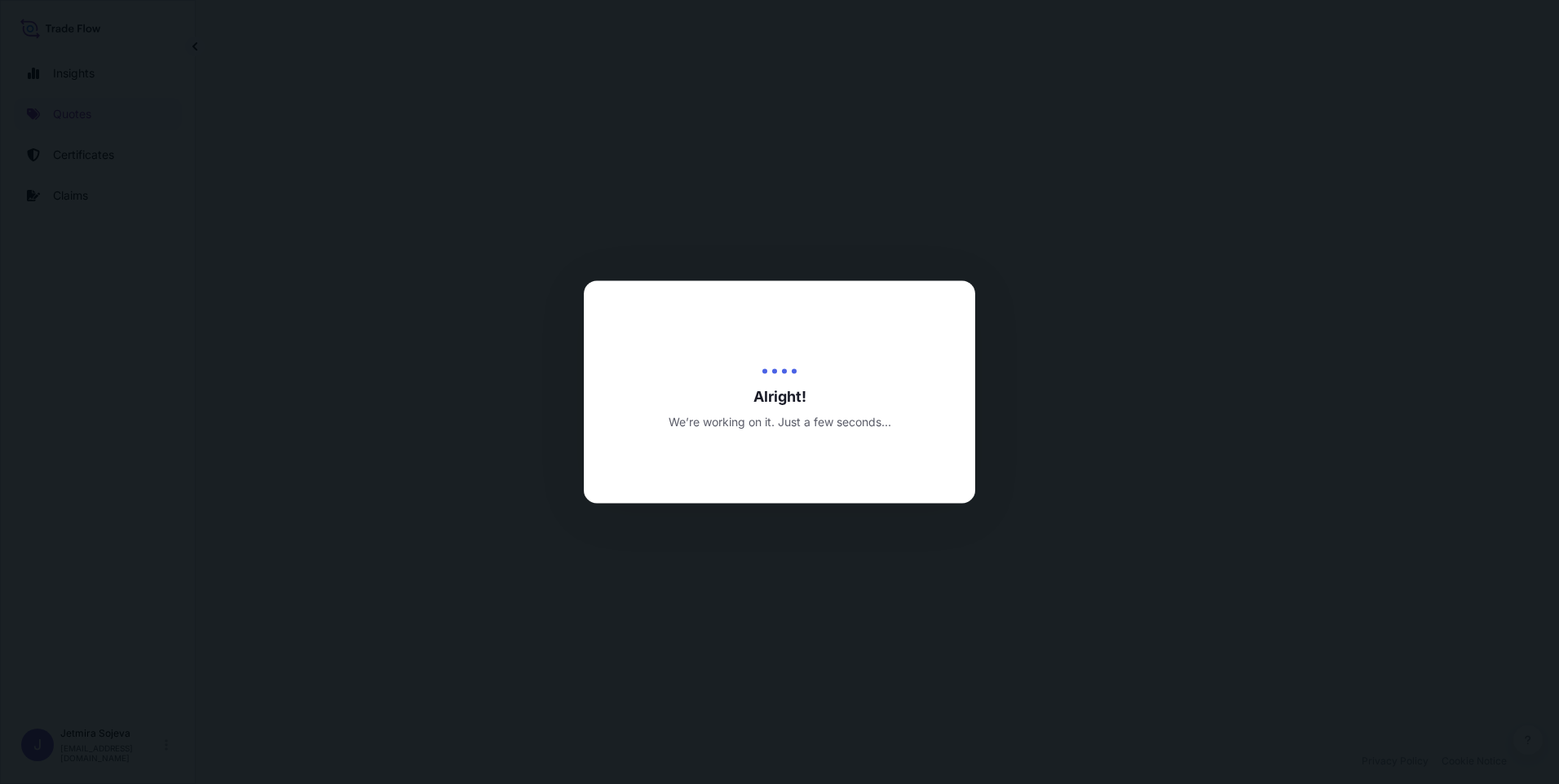
select select "Land"
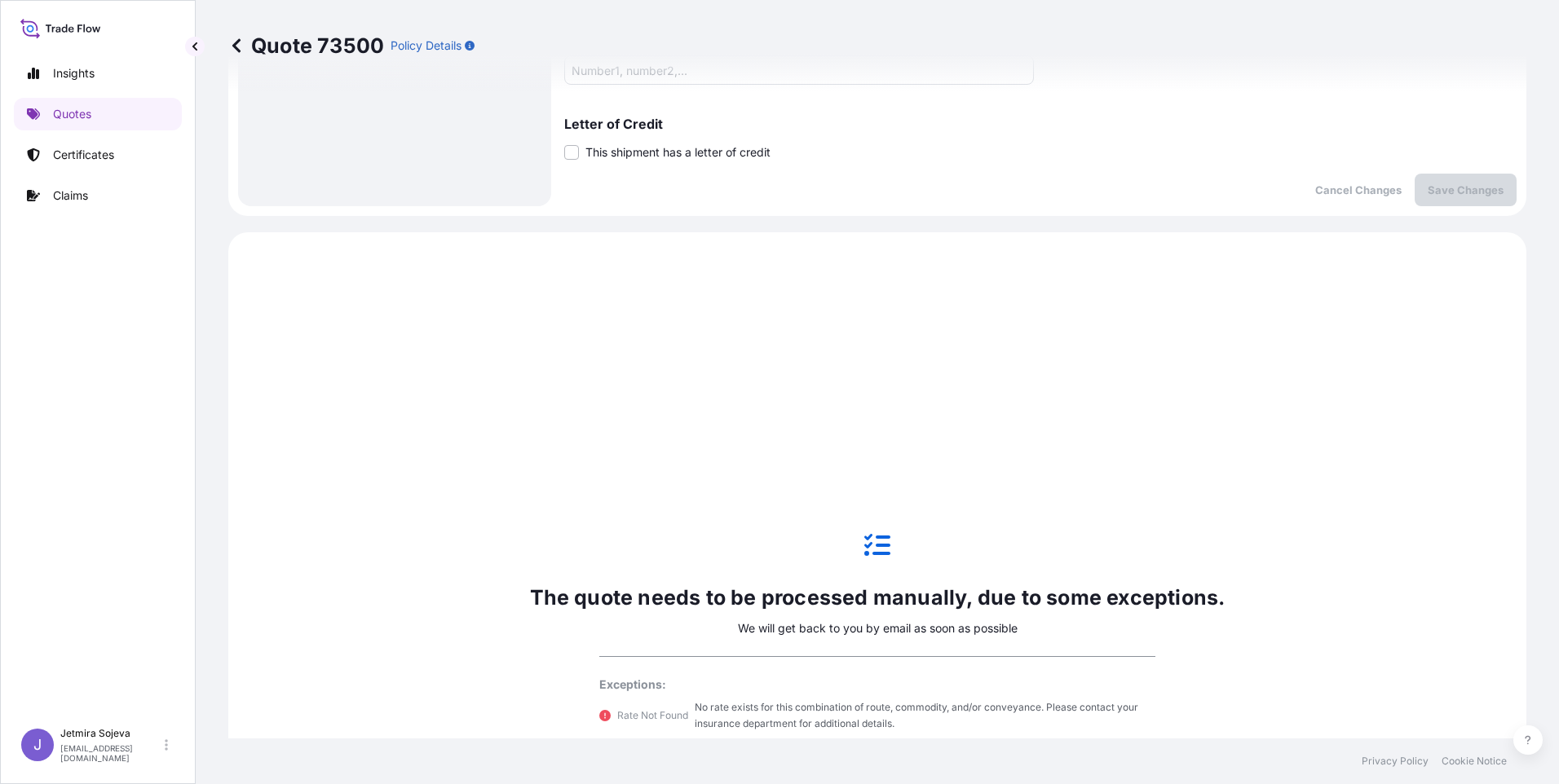
scroll to position [724, 0]
